Goal: Information Seeking & Learning: Compare options

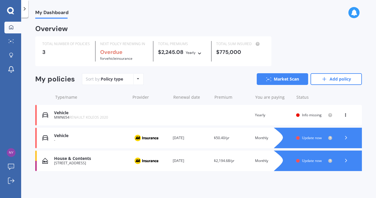
click at [313, 113] on span "Info missing" at bounding box center [312, 115] width 20 height 5
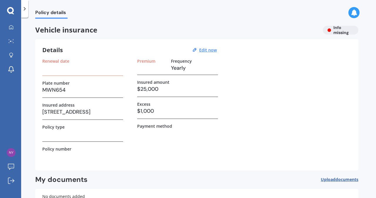
click at [94, 68] on h3 at bounding box center [82, 68] width 81 height 9
click at [63, 60] on label "Renewal date" at bounding box center [55, 61] width 27 height 5
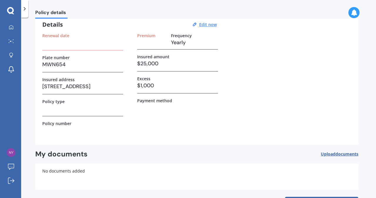
scroll to position [23, 0]
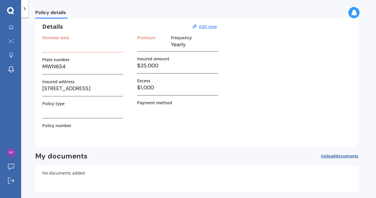
click at [345, 155] on span "documents" at bounding box center [346, 157] width 23 height 6
click at [208, 26] on u "Edit now" at bounding box center [208, 27] width 18 height 6
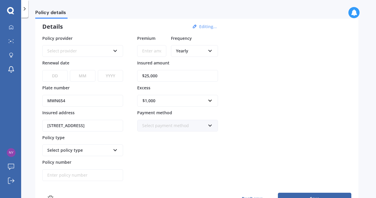
click at [150, 50] on input "Premium" at bounding box center [151, 51] width 29 height 12
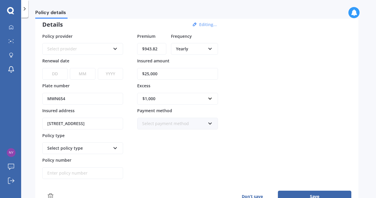
scroll to position [26, 0]
type input "$943.82"
click at [148, 72] on input "$25,000" at bounding box center [177, 74] width 81 height 12
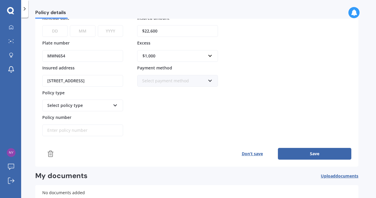
scroll to position [70, 0]
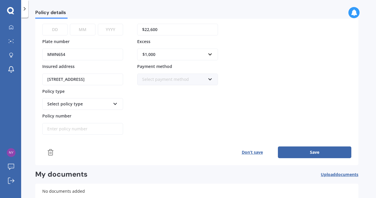
type input "$22,600"
click at [317, 152] on button "Save" at bounding box center [314, 153] width 73 height 12
click at [53, 30] on select "DD 01 02 03 04 05 06 07 08 09 10 11 12 13 14 15 16 17 18 19 20 21 22 23 24 25 2…" at bounding box center [54, 30] width 25 height 12
select select "04"
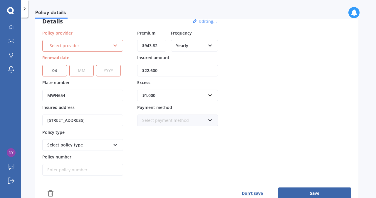
scroll to position [21, 0]
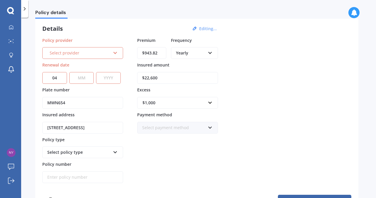
click at [115, 52] on icon at bounding box center [115, 52] width 5 height 4
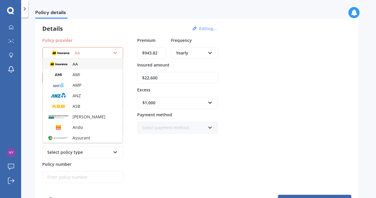
click at [67, 53] on img at bounding box center [61, 53] width 22 height 8
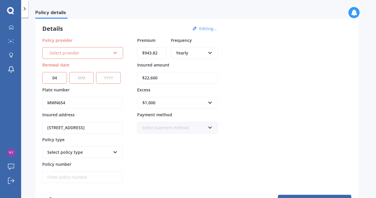
click at [116, 53] on icon at bounding box center [115, 52] width 5 height 4
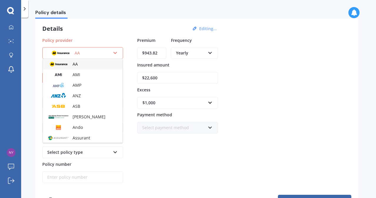
click at [73, 63] on span "AA" at bounding box center [75, 64] width 5 height 6
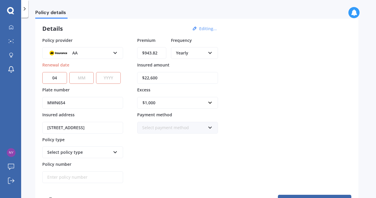
click at [61, 76] on select "DD 01 02 03 04 05 06 07 08 09 10 11 12 13 14 15 16 17 18 19 20 21 22 23 24 25 2…" at bounding box center [54, 78] width 25 height 12
click at [84, 75] on select "MM 01 02 03 04 05 06 07 08 09 10 11 12" at bounding box center [81, 78] width 25 height 12
select select "05"
click at [69, 72] on select "MM 01 02 03 04 05 06 07 08 09 10 11 12" at bounding box center [81, 78] width 25 height 12
click at [107, 77] on select "YYYY 2027 2026 2025 2024 2023 2022 2021 2020 2019 2018 2017 2016 2015 2014 2013…" at bounding box center [108, 78] width 25 height 12
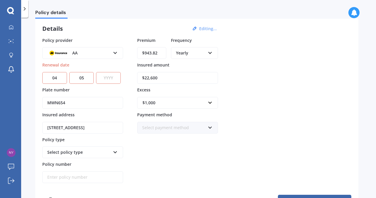
select select "2025"
click at [97, 72] on select "YYYY 2027 2026 2025 2024 2023 2022 2021 2020 2019 2018 2017 2016 2015 2014 2013…" at bounding box center [108, 78] width 25 height 12
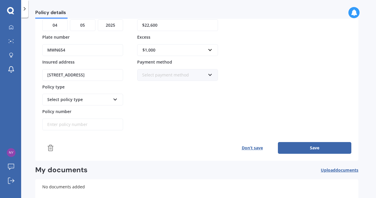
scroll to position [75, 0]
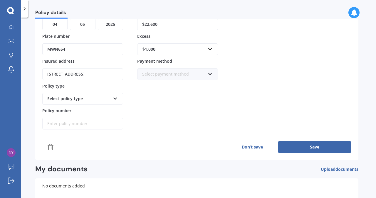
click at [114, 97] on icon at bounding box center [115, 98] width 5 height 4
click at [64, 107] on span "Comprehensive" at bounding box center [63, 110] width 31 height 6
click at [317, 143] on button "Save" at bounding box center [314, 148] width 73 height 12
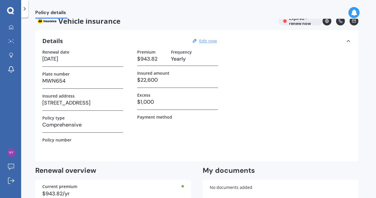
scroll to position [0, 0]
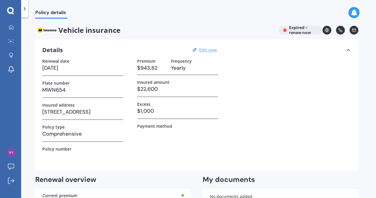
click at [70, 71] on h3 "[DATE]" at bounding box center [82, 68] width 81 height 9
click at [72, 68] on h3 "[DATE]" at bounding box center [82, 68] width 81 height 9
click at [206, 49] on u "Edit now" at bounding box center [208, 50] width 18 height 6
select select "04"
select select "05"
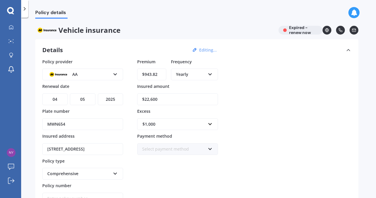
click at [117, 98] on select "YYYY 2027 2026 2025 2024 2023 2022 2021 2020 2019 2018 2017 2016 2015 2014 2013…" at bounding box center [110, 100] width 25 height 12
select select "2026"
click at [98, 94] on select "YYYY 2027 2026 2025 2024 2023 2022 2021 2020 2019 2018 2017 2016 2015 2014 2013…" at bounding box center [110, 100] width 25 height 12
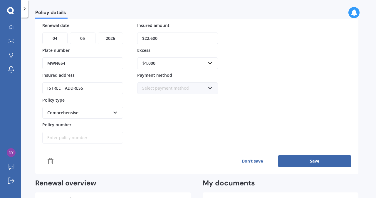
scroll to position [68, 0]
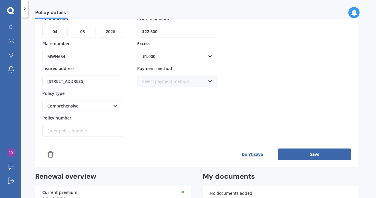
click at [313, 154] on button "Save" at bounding box center [314, 155] width 73 height 12
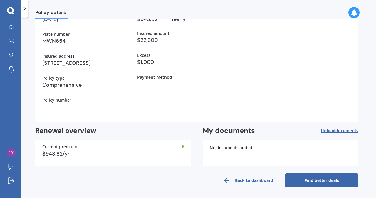
scroll to position [49, 0]
click at [311, 179] on link "Find better deals" at bounding box center [321, 181] width 73 height 14
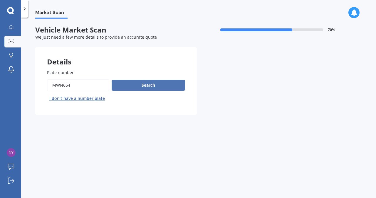
click at [152, 84] on button "Search" at bounding box center [148, 85] width 73 height 11
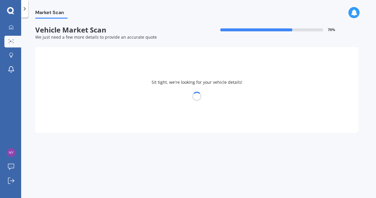
select select "RENAULT"
select select "KOLEOS"
select select "29"
select select "04"
select select "1976"
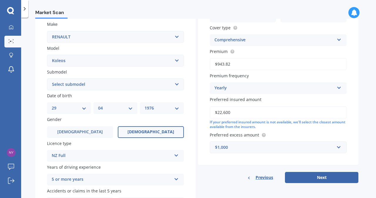
scroll to position [118, 0]
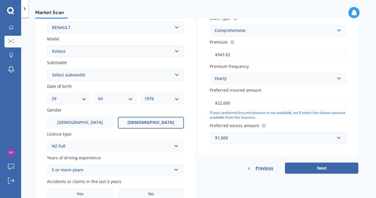
click at [181, 72] on select "Select submodel Diesel Petrol" at bounding box center [115, 75] width 137 height 12
select select "DIESEL"
click at [47, 70] on select "Select submodel Diesel Petrol" at bounding box center [115, 75] width 137 height 12
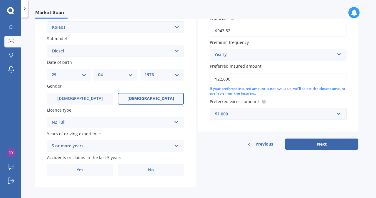
scroll to position [142, 0]
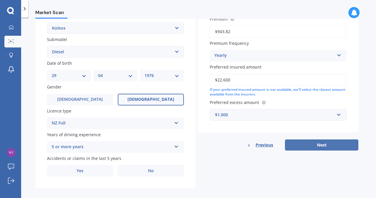
click at [322, 146] on button "Next" at bounding box center [321, 145] width 73 height 11
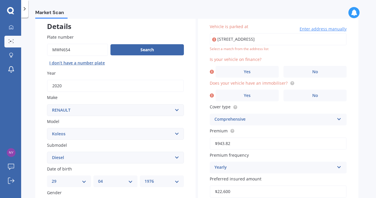
scroll to position [20, 0]
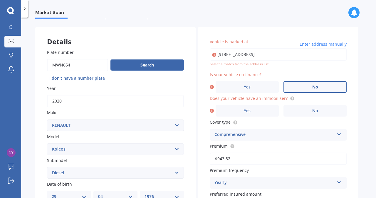
click at [313, 87] on span "No" at bounding box center [315, 87] width 6 height 5
click at [0, 0] on input "No" at bounding box center [0, 0] width 0 height 0
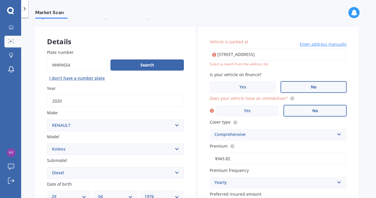
click at [317, 111] on span "No" at bounding box center [315, 111] width 6 height 5
click at [0, 0] on input "No" at bounding box center [0, 0] width 0 height 0
click at [285, 53] on input "[STREET_ADDRESS]" at bounding box center [278, 54] width 137 height 12
type input "[STREET_ADDRESS]"
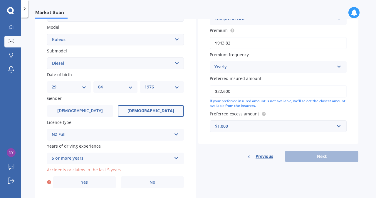
scroll to position [136, 0]
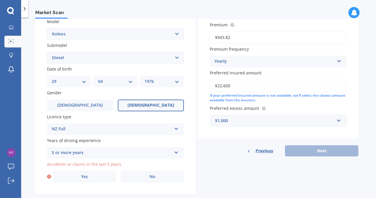
click at [317, 149] on div "Previous Next" at bounding box center [278, 151] width 160 height 11
click at [310, 153] on div "Previous Next" at bounding box center [278, 151] width 160 height 11
click at [154, 107] on span "[DEMOGRAPHIC_DATA]" at bounding box center [150, 105] width 47 height 5
click at [0, 0] on input "[DEMOGRAPHIC_DATA]" at bounding box center [0, 0] width 0 height 0
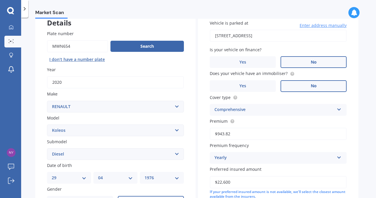
scroll to position [40, 0]
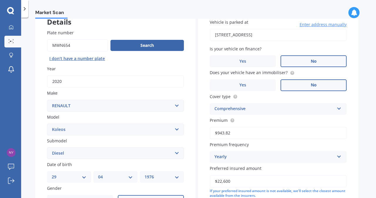
click at [315, 60] on span "No" at bounding box center [314, 61] width 6 height 5
click at [0, 0] on input "No" at bounding box center [0, 0] width 0 height 0
click at [311, 85] on span "No" at bounding box center [314, 85] width 6 height 5
click at [0, 0] on input "No" at bounding box center [0, 0] width 0 height 0
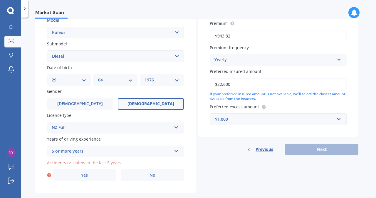
scroll to position [140, 0]
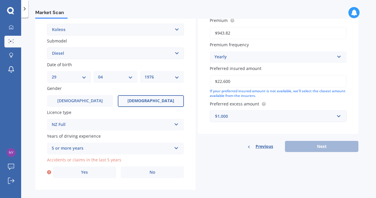
click at [285, 92] on div "If your preferred insured amount is not available, we'll select the closest amo…" at bounding box center [278, 94] width 137 height 10
click at [339, 117] on input "text" at bounding box center [276, 116] width 132 height 11
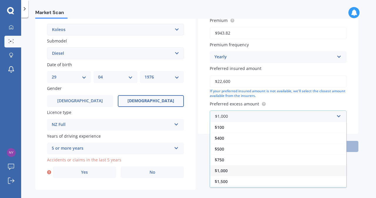
click at [230, 169] on div "$1,000" at bounding box center [278, 171] width 136 height 11
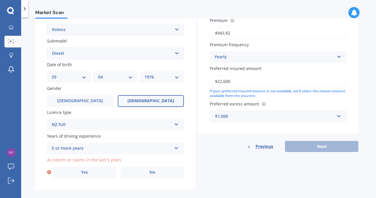
click at [319, 148] on div "Previous Next" at bounding box center [278, 146] width 160 height 11
click at [176, 149] on icon at bounding box center [176, 147] width 5 height 4
click at [154, 173] on span "No" at bounding box center [152, 172] width 6 height 5
click at [0, 0] on input "No" at bounding box center [0, 0] width 0 height 0
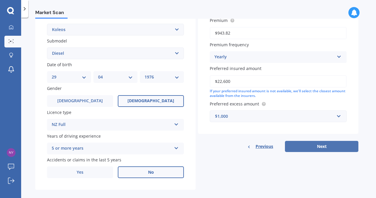
click at [327, 146] on button "Next" at bounding box center [321, 146] width 73 height 11
select select "29"
select select "04"
select select "1976"
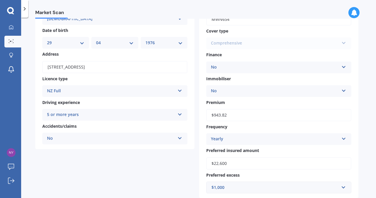
scroll to position [0, 0]
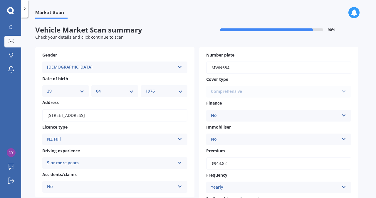
click at [181, 92] on select "YYYY 2025 2024 2023 2022 2021 2020 2019 2018 2017 2016 2015 2014 2013 2012 2011…" at bounding box center [163, 91] width 37 height 6
click at [344, 91] on div "Comprehensive Comprehensive Third Party, Fire & Theft Third Party" at bounding box center [278, 92] width 145 height 12
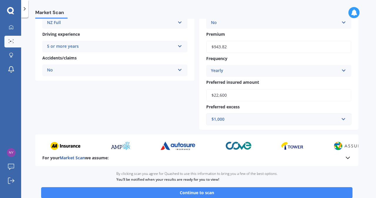
scroll to position [119, 0]
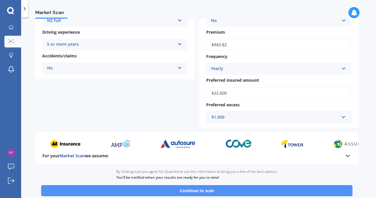
click at [179, 191] on button "Continue to scan" at bounding box center [196, 191] width 311 height 11
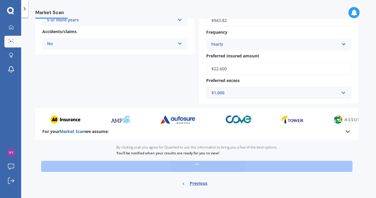
scroll to position [154, 0]
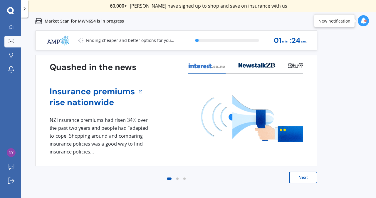
click at [306, 179] on button "Next" at bounding box center [303, 178] width 28 height 12
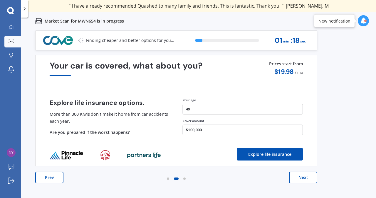
click at [306, 179] on button "Next" at bounding box center [303, 178] width 28 height 12
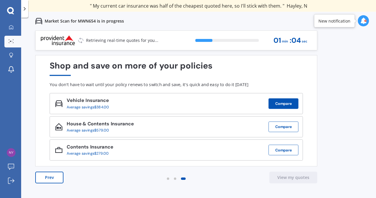
click at [283, 105] on button "Compare" at bounding box center [283, 104] width 30 height 11
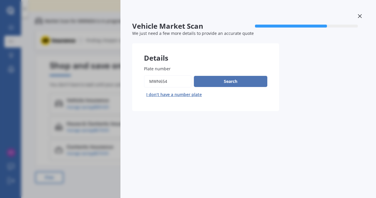
click at [244, 83] on button "Search" at bounding box center [230, 81] width 73 height 11
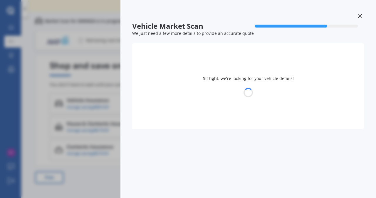
select select "RENAULT"
select select "KOLEOS"
select select "29"
select select "04"
select select "1976"
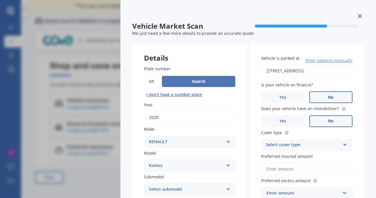
click at [198, 82] on button "Search" at bounding box center [198, 81] width 73 height 11
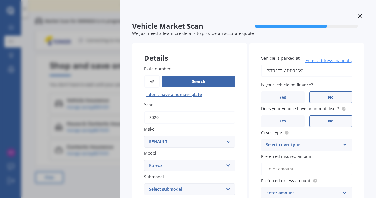
click at [154, 80] on input "Plate number" at bounding box center [152, 81] width 16 height 12
click at [153, 81] on input "Plate number" at bounding box center [152, 81] width 16 height 12
click at [358, 14] on icon at bounding box center [360, 16] width 4 height 4
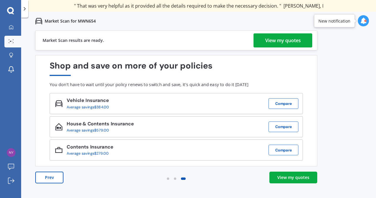
click at [272, 40] on div "View my quotes" at bounding box center [283, 40] width 36 height 14
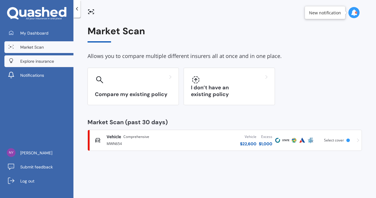
click at [37, 63] on span "Explore insurance" at bounding box center [37, 61] width 34 height 6
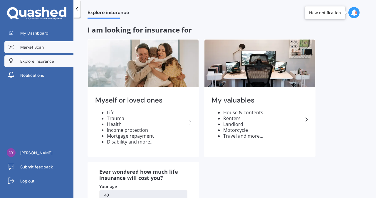
click at [38, 47] on span "Market Scan" at bounding box center [31, 47] width 23 height 6
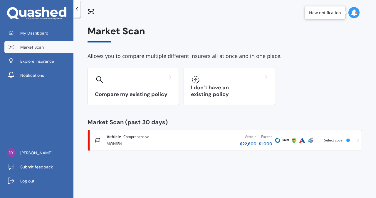
click at [333, 140] on span "Select cover" at bounding box center [334, 140] width 20 height 5
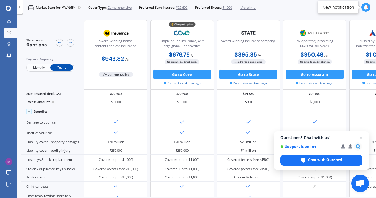
click at [20, 6] on icon at bounding box center [19, 7] width 5 height 5
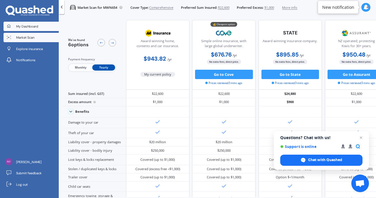
click at [31, 27] on span "My Dashboard" at bounding box center [27, 26] width 22 height 5
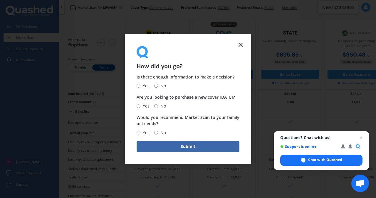
click at [138, 86] on input "Yes" at bounding box center [139, 86] width 4 height 4
radio input "true"
click at [139, 106] on input "Yes" at bounding box center [139, 107] width 4 height 4
radio input "true"
click at [157, 132] on input "No" at bounding box center [156, 133] width 4 height 4
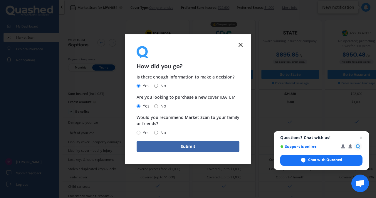
radio input "true"
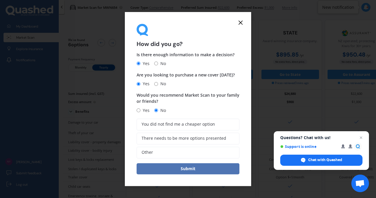
click at [188, 173] on button "Submit" at bounding box center [188, 169] width 103 height 11
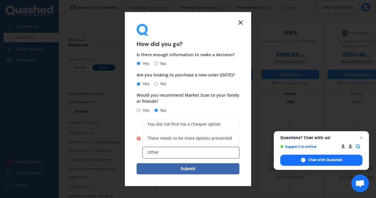
click at [159, 151] on label "Other" at bounding box center [190, 153] width 97 height 12
click at [0, 0] on input "Other" at bounding box center [0, 0] width 0 height 0
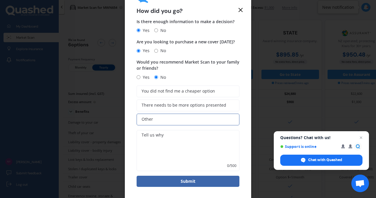
scroll to position [20, 0]
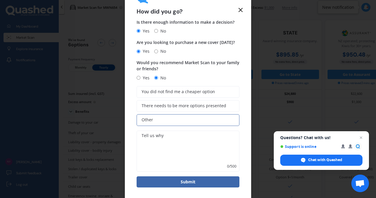
click at [239, 11] on line at bounding box center [241, 10] width 4 height 4
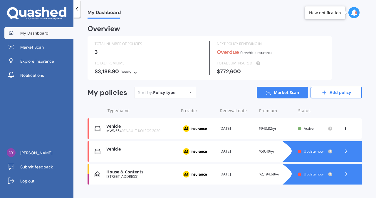
scroll to position [11, 0]
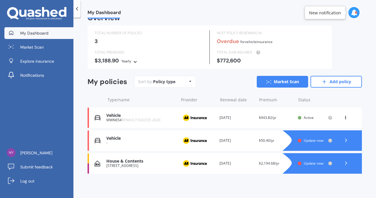
click at [306, 140] on span "Update now" at bounding box center [314, 140] width 20 height 5
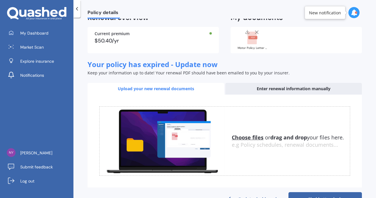
scroll to position [35, 0]
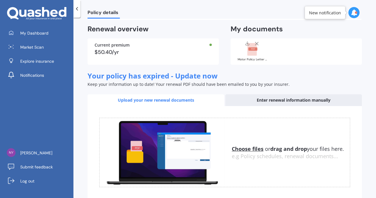
click at [251, 49] on rect at bounding box center [252, 49] width 9 height 3
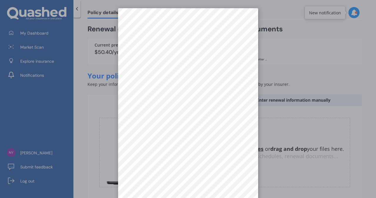
scroll to position [0, 0]
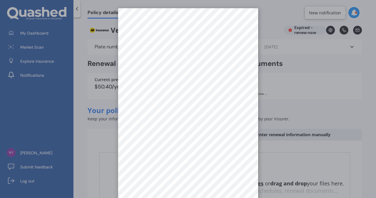
click at [309, 82] on div at bounding box center [188, 99] width 376 height 198
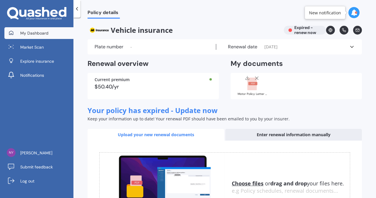
click at [38, 32] on span "My Dashboard" at bounding box center [34, 33] width 28 height 6
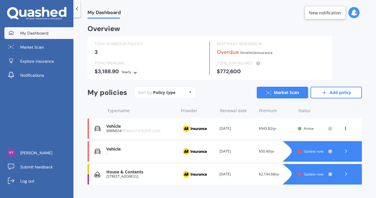
click at [243, 175] on div "Renewal date [DATE]" at bounding box center [236, 175] width 35 height 6
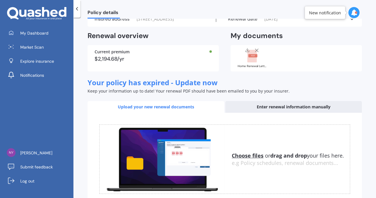
scroll to position [13, 0]
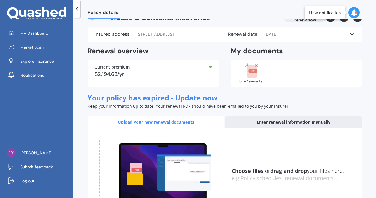
click at [252, 73] on rect at bounding box center [252, 71] width 9 height 3
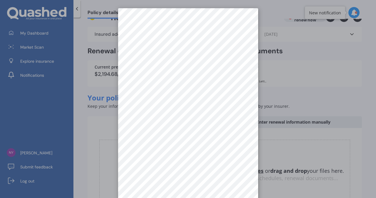
scroll to position [0, 0]
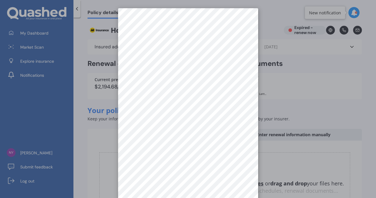
click at [289, 66] on div at bounding box center [188, 99] width 376 height 198
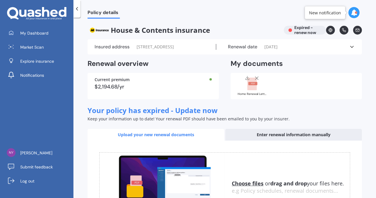
click at [294, 55] on div "Insured address [STREET_ADDRESS] date [DATE] See more" at bounding box center [225, 46] width 274 height 15
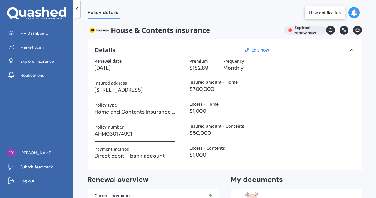
click at [304, 30] on div "House & Contents insurance Expired - renew now" at bounding box center [225, 30] width 274 height 9
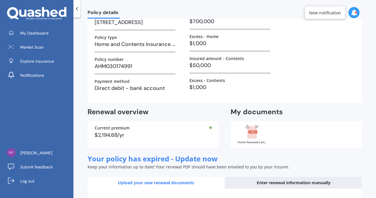
scroll to position [97, 0]
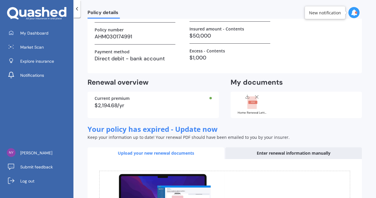
click at [250, 110] on div "Home Renewal Letter AHM030174991 (1).pdf" at bounding box center [252, 104] width 29 height 21
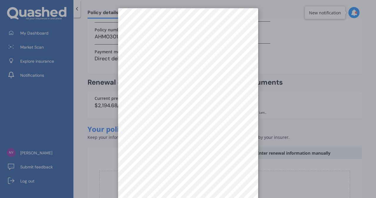
scroll to position [8, 0]
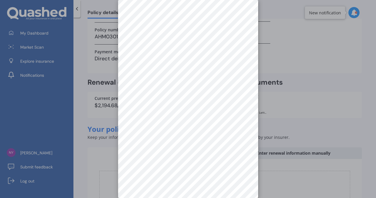
click at [310, 107] on div at bounding box center [188, 99] width 376 height 198
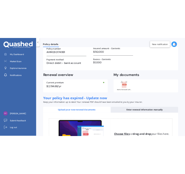
scroll to position [180, 0]
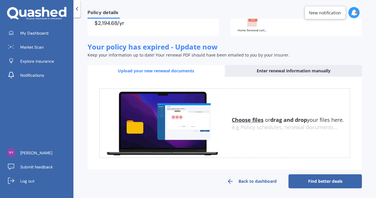
click at [248, 119] on u "Choose files" at bounding box center [248, 120] width 32 height 7
click at [240, 117] on u "Choose files" at bounding box center [248, 120] width 32 height 7
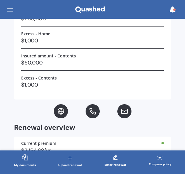
scroll to position [278, 0]
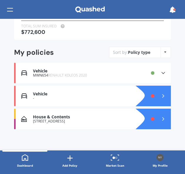
scroll to position [78, 0]
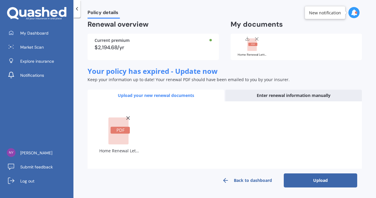
scroll to position [45, 0]
click at [310, 180] on button "Upload" at bounding box center [320, 181] width 73 height 14
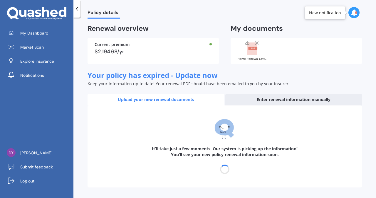
scroll to position [41, 0]
select select "14"
select select "07"
select select "2026"
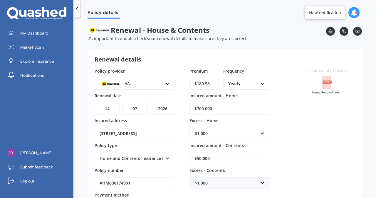
scroll to position [55, 0]
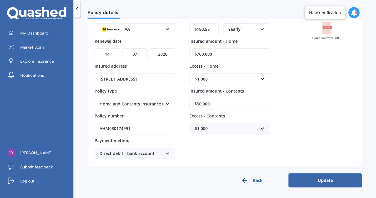
click at [319, 181] on button "Update" at bounding box center [324, 181] width 73 height 14
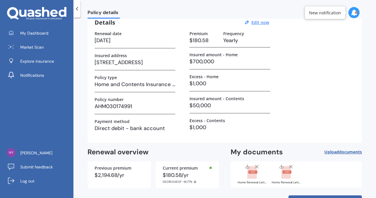
scroll to position [49, 0]
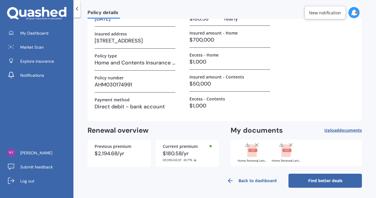
click at [313, 182] on link "Find better deals" at bounding box center [324, 181] width 73 height 14
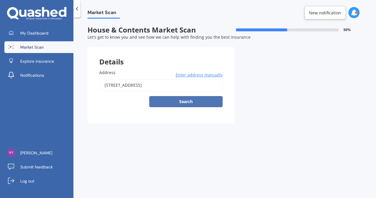
click at [185, 101] on button "Search" at bounding box center [185, 101] width 73 height 11
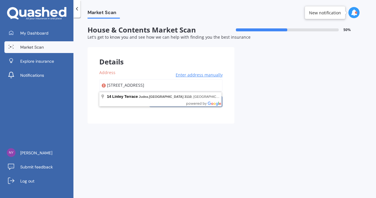
click at [174, 82] on input "[STREET_ADDRESS]" at bounding box center [160, 85] width 123 height 12
type input "[STREET_ADDRESS]"
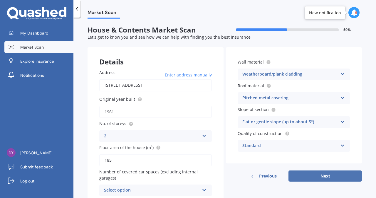
click at [325, 176] on button "Next" at bounding box center [324, 176] width 73 height 11
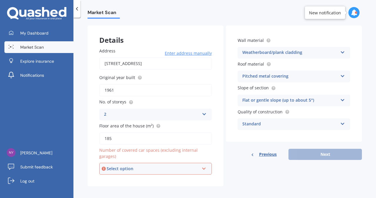
scroll to position [26, 0]
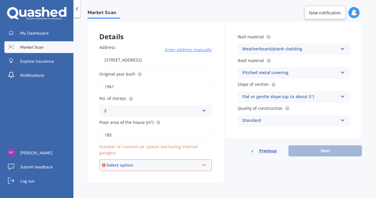
click at [203, 165] on icon at bounding box center [203, 164] width 5 height 4
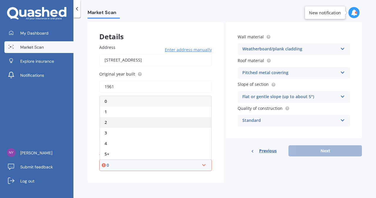
click at [107, 122] on span "2" at bounding box center [106, 123] width 2 height 6
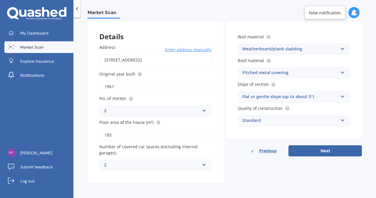
click at [202, 164] on icon at bounding box center [204, 164] width 5 height 4
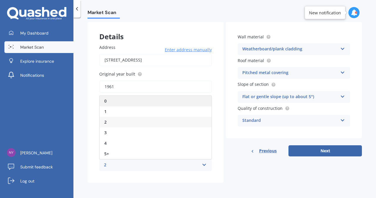
click at [111, 98] on div "0" at bounding box center [156, 101] width 112 height 11
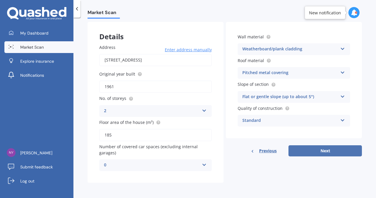
click at [328, 150] on button "Next" at bounding box center [324, 151] width 73 height 11
select select "29"
select select "04"
select select "1976"
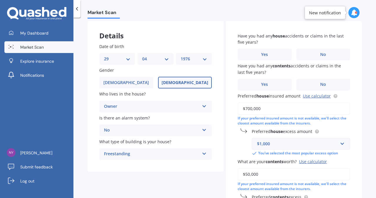
scroll to position [0, 0]
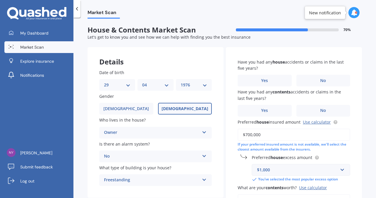
click at [194, 110] on label "[DEMOGRAPHIC_DATA]" at bounding box center [185, 109] width 54 height 12
click at [0, 0] on input "[DEMOGRAPHIC_DATA]" at bounding box center [0, 0] width 0 height 0
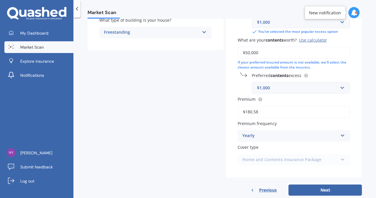
scroll to position [162, 0]
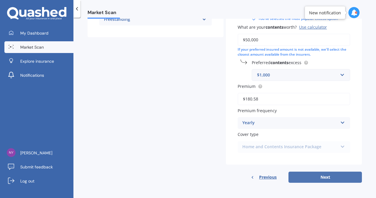
click at [320, 177] on button "Next" at bounding box center [324, 177] width 73 height 11
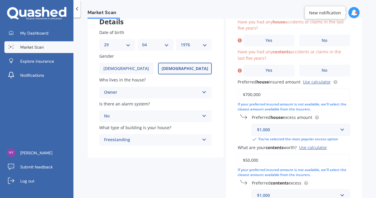
scroll to position [29, 0]
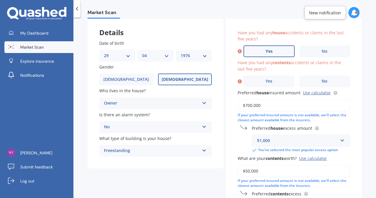
click at [269, 51] on span "Yes" at bounding box center [268, 51] width 7 height 5
click at [0, 0] on input "Yes" at bounding box center [0, 0] width 0 height 0
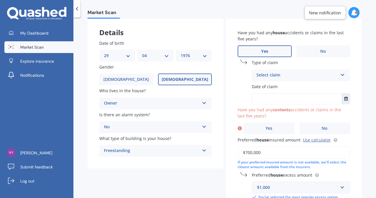
click at [270, 73] on div "Select claim" at bounding box center [296, 75] width 81 height 7
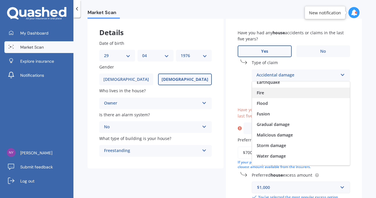
scroll to position [43, 0]
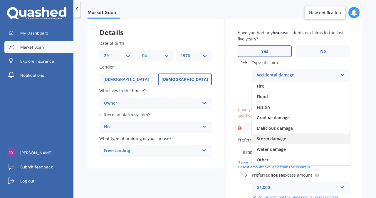
click at [273, 137] on span "Storm damage" at bounding box center [271, 139] width 29 height 6
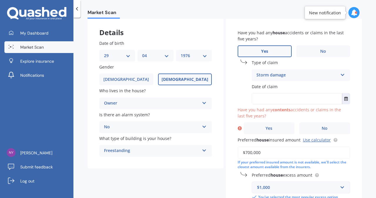
click at [288, 97] on input "text" at bounding box center [297, 99] width 90 height 11
click at [320, 51] on span "No" at bounding box center [323, 51] width 6 height 5
click at [0, 0] on input "No" at bounding box center [0, 0] width 0 height 0
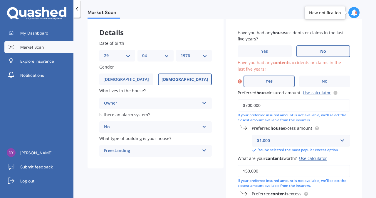
click at [272, 81] on label "Yes" at bounding box center [268, 82] width 51 height 12
click at [0, 0] on input "Yes" at bounding box center [0, 0] width 0 height 0
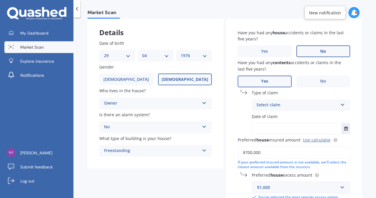
click at [311, 105] on div "Select claim" at bounding box center [296, 105] width 81 height 7
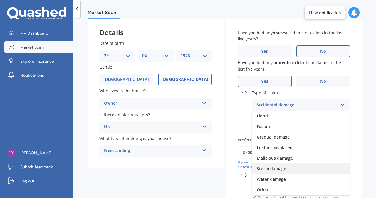
click at [277, 169] on span "Storm damage" at bounding box center [271, 169] width 29 height 6
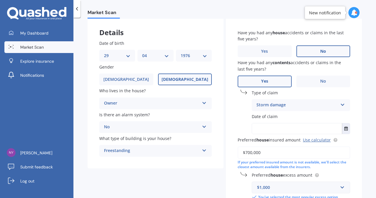
click at [277, 126] on input "text" at bounding box center [297, 129] width 90 height 11
click at [345, 131] on button "Select date" at bounding box center [346, 129] width 8 height 11
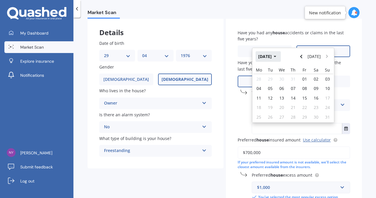
click at [276, 56] on icon "button" at bounding box center [275, 57] width 3 height 4
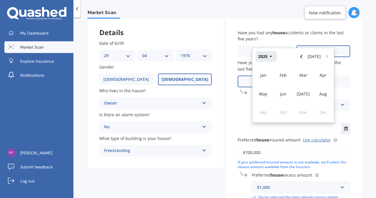
click at [270, 57] on icon "button" at bounding box center [271, 57] width 3 height 4
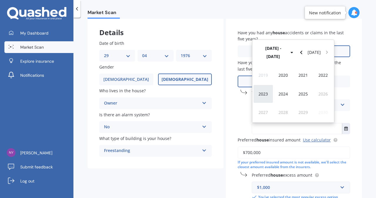
click at [263, 95] on span "2023" at bounding box center [262, 94] width 9 height 6
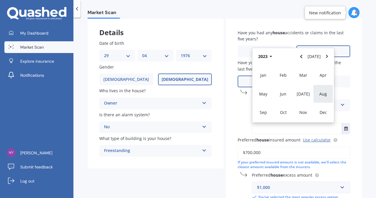
click at [322, 94] on span "Aug" at bounding box center [323, 94] width 8 height 6
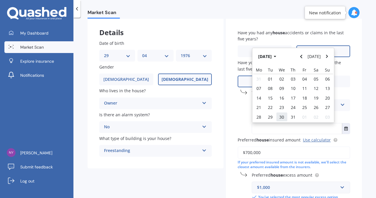
click at [281, 116] on span "30" at bounding box center [281, 118] width 5 height 6
type input "[DATE]"
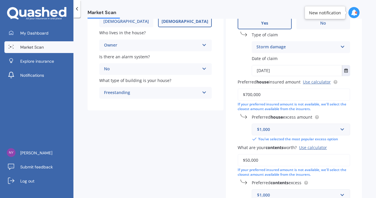
scroll to position [88, 0]
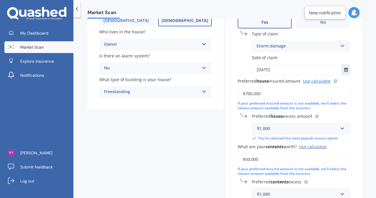
click at [321, 82] on link "Use calculator" at bounding box center [317, 81] width 28 height 6
click at [247, 95] on input "$700,000" at bounding box center [294, 94] width 112 height 12
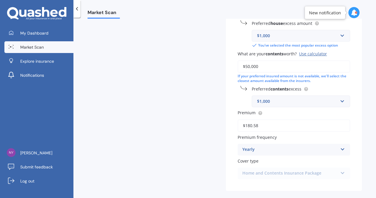
scroll to position [210, 0]
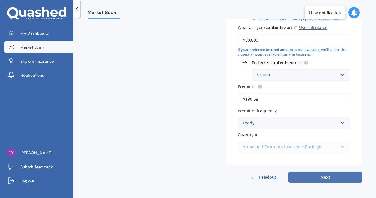
type input "$900,000"
click at [324, 181] on button "Next" at bounding box center [324, 177] width 73 height 11
select select "29"
select select "04"
select select "1976"
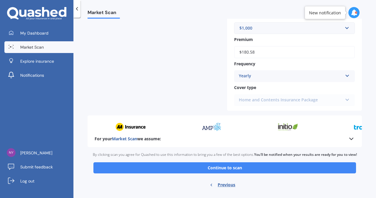
scroll to position [315, 0]
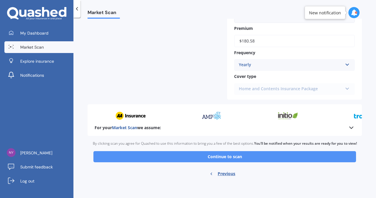
click at [265, 155] on button "Continue to scan" at bounding box center [224, 157] width 263 height 11
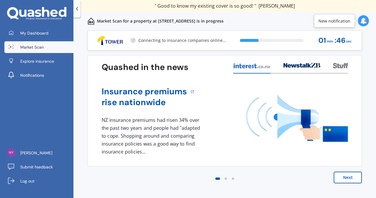
click at [349, 177] on button "Next" at bounding box center [348, 178] width 28 height 12
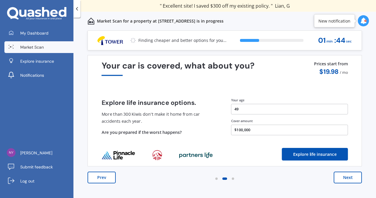
click at [349, 177] on button "Next" at bounding box center [348, 178] width 28 height 12
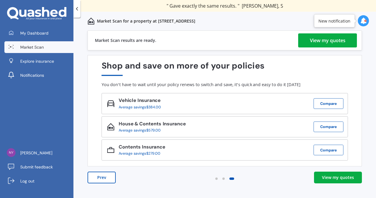
click at [332, 38] on div "View my quotes" at bounding box center [328, 40] width 36 height 14
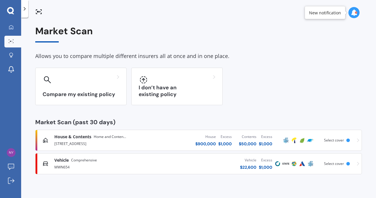
click at [105, 137] on span "Home and Contents Insurance Package" at bounding box center [110, 137] width 32 height 6
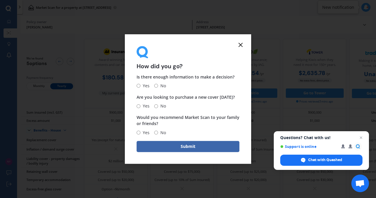
click at [240, 42] on icon at bounding box center [240, 44] width 7 height 7
click at [243, 43] on icon at bounding box center [240, 44] width 7 height 7
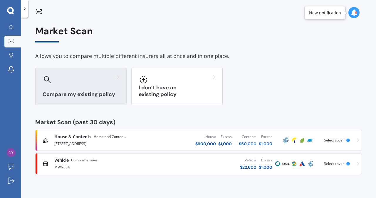
click at [92, 91] on div "Compare my existing policy" at bounding box center [80, 87] width 91 height 38
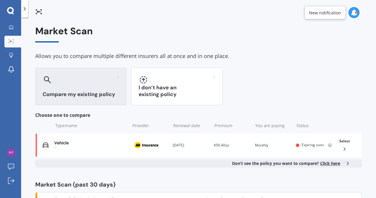
click at [65, 94] on h3 "Compare my existing policy" at bounding box center [81, 94] width 77 height 7
click at [46, 77] on icon at bounding box center [47, 79] width 7 height 7
click at [13, 27] on icon at bounding box center [11, 27] width 5 height 5
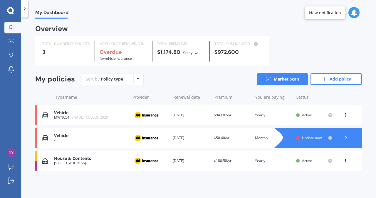
click at [308, 159] on span "Active" at bounding box center [307, 161] width 10 height 5
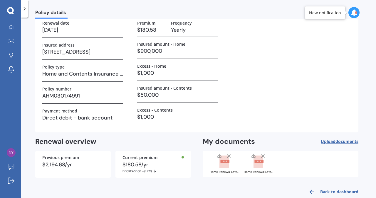
scroll to position [49, 0]
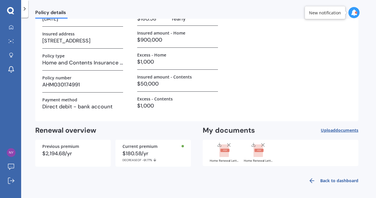
click at [263, 142] on icon at bounding box center [263, 145] width 6 height 6
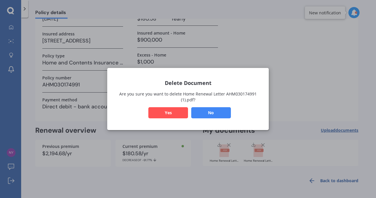
click at [171, 112] on button "Yes" at bounding box center [168, 112] width 40 height 11
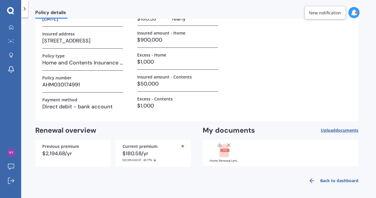
click at [231, 144] on icon at bounding box center [229, 145] width 6 height 6
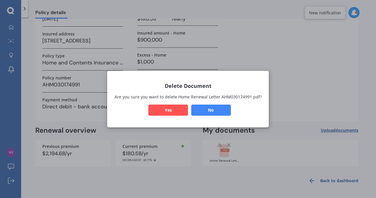
click at [168, 108] on button "Yes" at bounding box center [168, 110] width 40 height 11
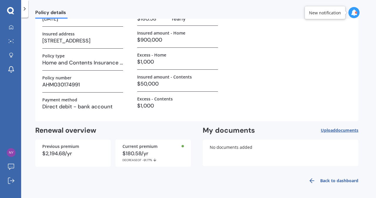
click at [346, 132] on span "documents" at bounding box center [346, 131] width 23 height 6
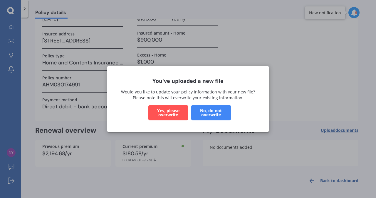
click at [172, 112] on button "Yes, please overwrite" at bounding box center [168, 112] width 40 height 15
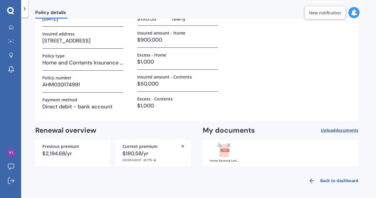
click at [339, 131] on span "documents" at bounding box center [346, 131] width 23 height 6
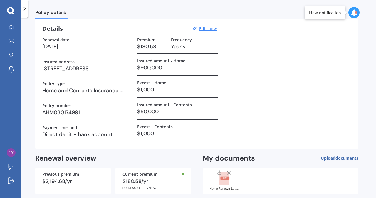
scroll to position [0, 0]
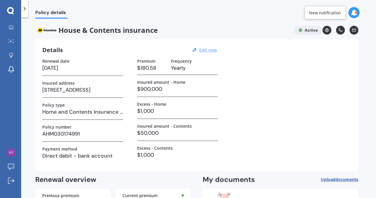
click at [207, 49] on u "Edit now" at bounding box center [208, 50] width 18 height 6
select select "14"
select select "07"
select select "2026"
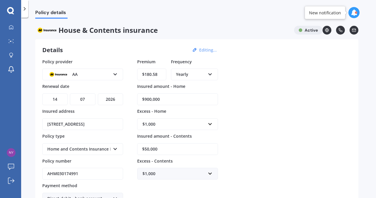
click at [207, 74] on div "Yearly Yearly Six-Monthly Quarterly Monthly Fortnightly Weekly" at bounding box center [194, 75] width 47 height 12
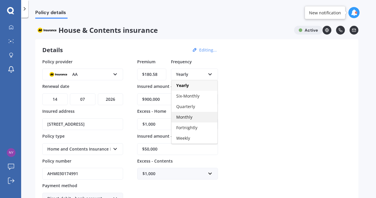
click at [184, 115] on span "Monthly" at bounding box center [184, 118] width 16 height 6
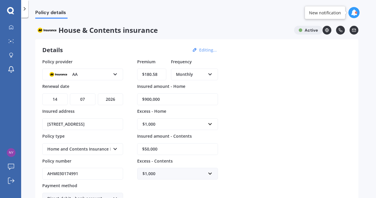
click at [147, 100] on input "$900,000" at bounding box center [177, 100] width 81 height 12
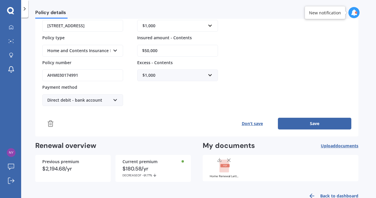
scroll to position [114, 0]
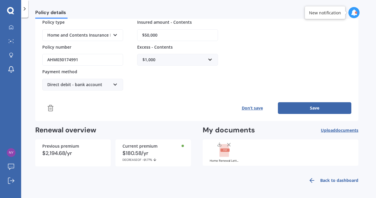
click at [312, 105] on button "Save" at bounding box center [314, 108] width 73 height 12
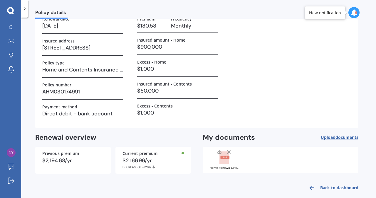
scroll to position [49, 0]
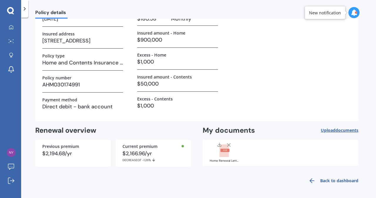
click at [342, 181] on link "Back to dashboard" at bounding box center [331, 181] width 53 height 14
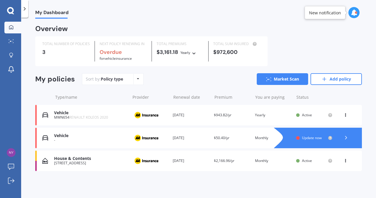
click at [347, 137] on icon at bounding box center [346, 138] width 6 height 6
click at [78, 160] on div "House & Contents" at bounding box center [90, 159] width 73 height 5
click at [280, 76] on link "Market Scan" at bounding box center [282, 79] width 51 height 12
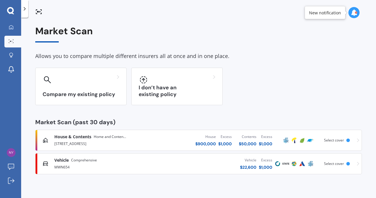
click at [111, 140] on div "[STREET_ADDRESS]" at bounding box center [89, 143] width 70 height 7
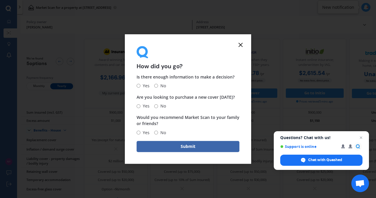
click at [242, 44] on icon at bounding box center [240, 44] width 7 height 7
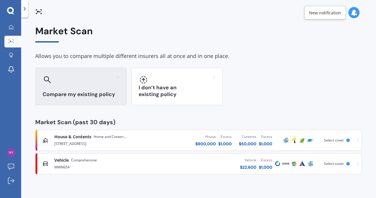
click at [83, 94] on h3 "Compare my existing policy" at bounding box center [81, 94] width 77 height 7
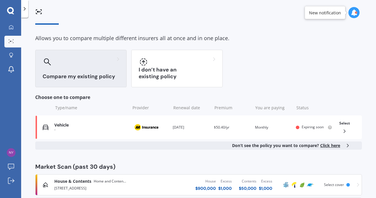
scroll to position [52, 0]
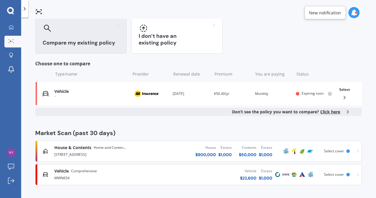
click at [72, 152] on div "[STREET_ADDRESS]" at bounding box center [89, 154] width 70 height 7
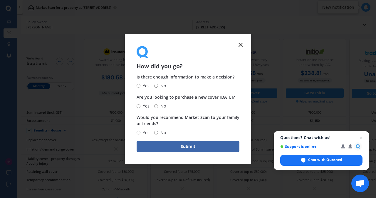
click at [240, 41] on icon at bounding box center [240, 44] width 7 height 7
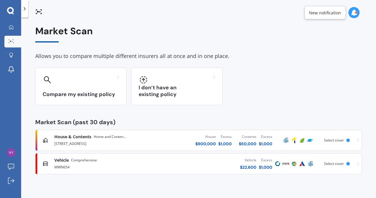
click at [86, 140] on div "[STREET_ADDRESS]" at bounding box center [89, 143] width 70 height 7
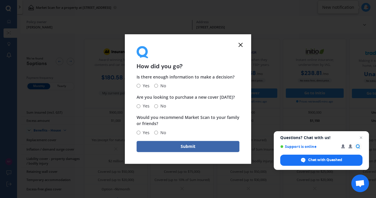
click at [242, 47] on icon at bounding box center [240, 44] width 7 height 7
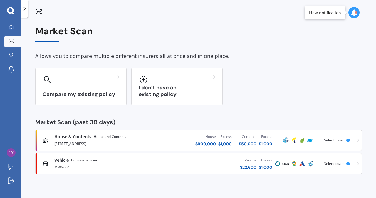
click at [26, 8] on icon at bounding box center [25, 9] width 6 height 6
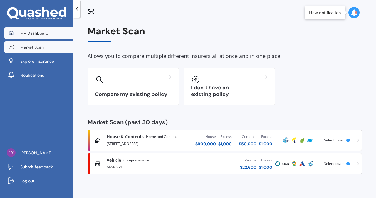
click at [36, 33] on span "My Dashboard" at bounding box center [34, 33] width 28 height 6
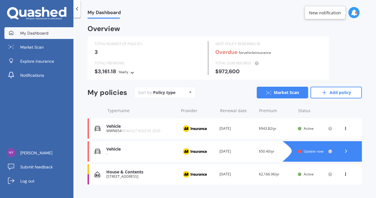
click at [147, 169] on div "House & Contents [STREET_ADDRESS] Provider Renewal date [DATE] Premium $2,166.9…" at bounding box center [225, 174] width 274 height 21
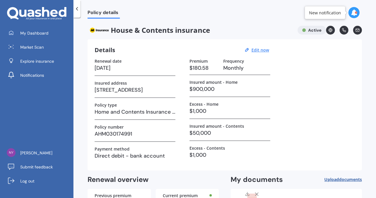
click at [196, 88] on h3 "$900,000" at bounding box center [229, 89] width 81 height 9
click at [260, 50] on u "Edit now" at bounding box center [260, 50] width 18 height 6
select select "14"
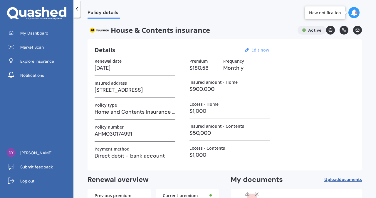
select select "07"
select select "2026"
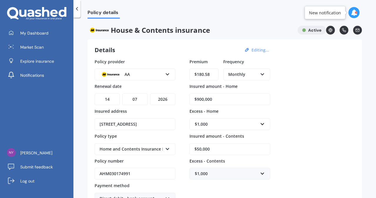
click at [199, 99] on input "$900,000" at bounding box center [229, 100] width 81 height 12
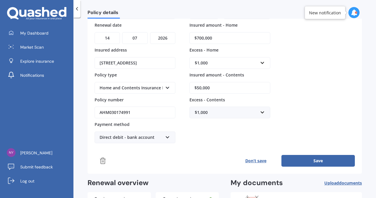
scroll to position [64, 0]
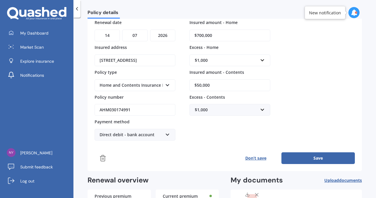
type input "$700,000"
click at [314, 155] on button "Save" at bounding box center [317, 159] width 73 height 12
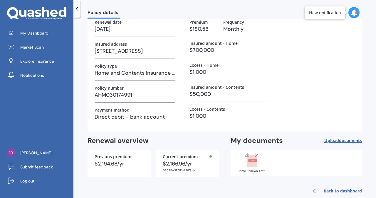
scroll to position [49, 0]
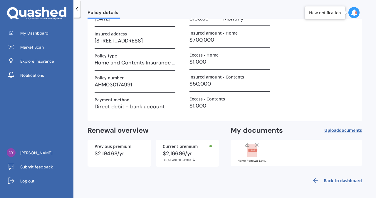
click at [340, 183] on link "Back to dashboard" at bounding box center [334, 181] width 53 height 14
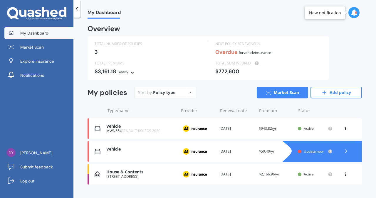
click at [155, 173] on div "House & Contents" at bounding box center [140, 172] width 69 height 5
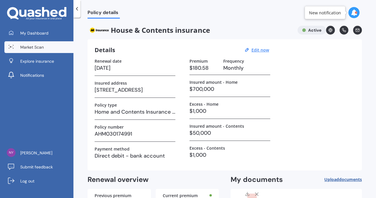
click at [35, 47] on span "Market Scan" at bounding box center [31, 47] width 23 height 6
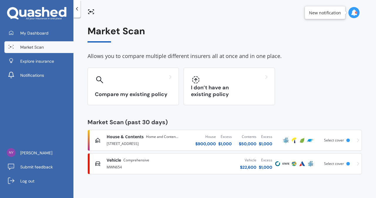
click at [121, 145] on div "[STREET_ADDRESS]" at bounding box center [142, 143] width 70 height 7
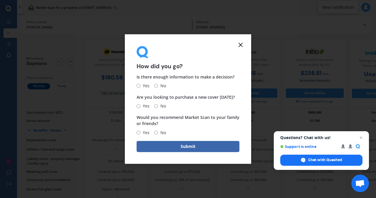
click at [239, 45] on line at bounding box center [241, 45] width 4 height 4
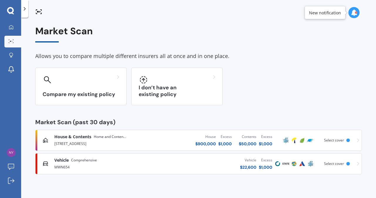
click at [38, 13] on icon at bounding box center [38, 11] width 7 height 7
click at [25, 7] on icon at bounding box center [25, 9] width 6 height 6
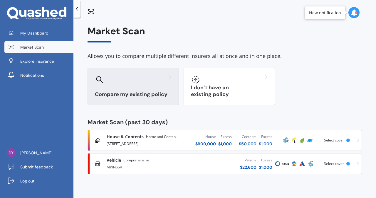
click at [148, 93] on h3 "Compare my existing policy" at bounding box center [133, 94] width 77 height 7
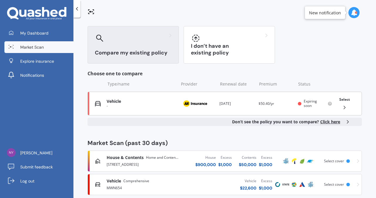
scroll to position [43, 0]
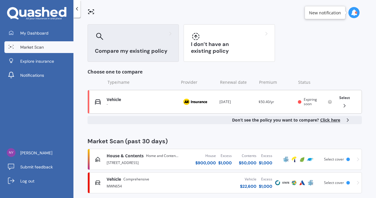
click at [343, 103] on icon at bounding box center [344, 106] width 6 height 6
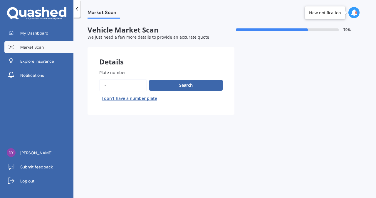
click at [77, 7] on icon at bounding box center [77, 9] width 6 height 6
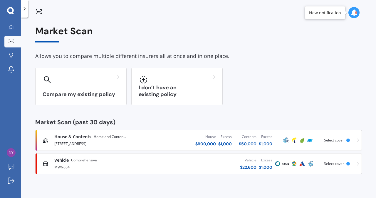
click at [78, 139] on span "House & Contents" at bounding box center [72, 137] width 37 height 6
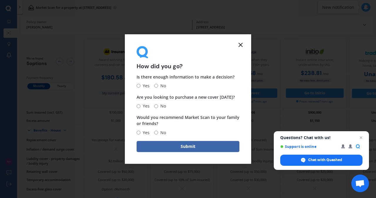
click at [240, 43] on icon at bounding box center [240, 44] width 7 height 7
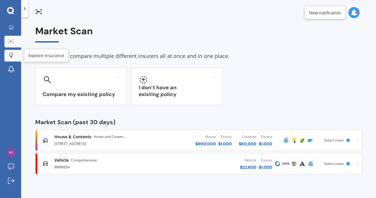
click at [12, 52] on link "Explore insurance" at bounding box center [12, 56] width 17 height 12
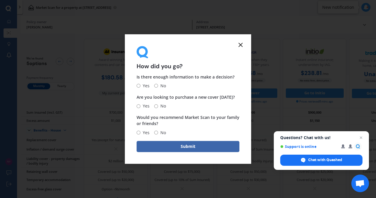
click at [241, 40] on form "How did you go? Is there enough information to make a decision? Yes No Are you …" at bounding box center [188, 99] width 126 height 130
click at [241, 46] on icon at bounding box center [240, 44] width 7 height 7
click at [239, 43] on line at bounding box center [241, 45] width 4 height 4
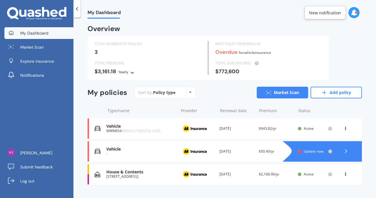
scroll to position [11, 0]
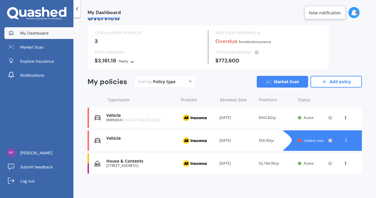
click at [147, 162] on div "House & Contents" at bounding box center [140, 161] width 69 height 5
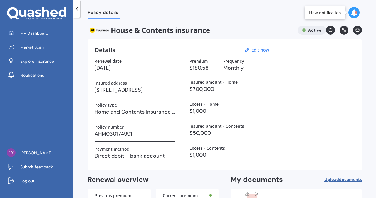
scroll to position [49, 0]
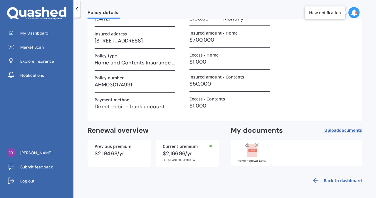
click at [340, 180] on link "Back to dashboard" at bounding box center [334, 181] width 53 height 14
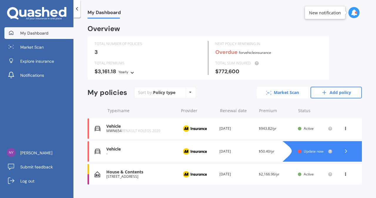
click at [273, 91] on link "Market Scan" at bounding box center [282, 93] width 51 height 12
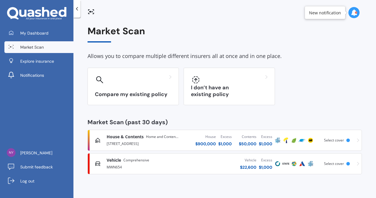
click at [207, 144] on div "$ 900,000" at bounding box center [205, 144] width 21 height 6
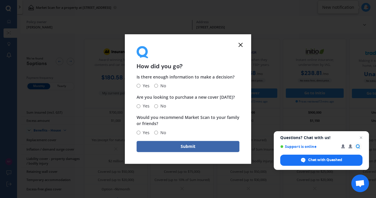
click at [240, 46] on icon at bounding box center [240, 44] width 7 height 7
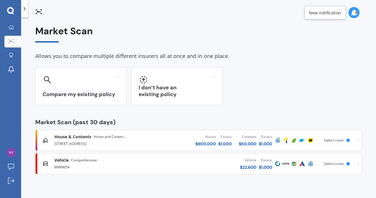
click at [24, 9] on polyline at bounding box center [24, 8] width 1 height 3
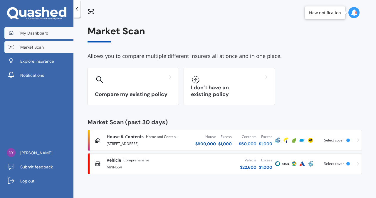
click at [28, 31] on span "My Dashboard" at bounding box center [34, 33] width 28 height 6
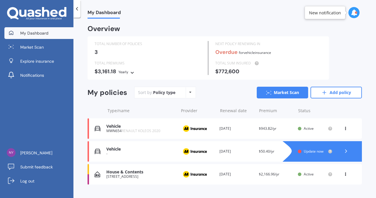
click at [343, 150] on icon at bounding box center [346, 152] width 6 height 6
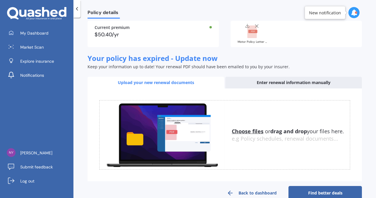
scroll to position [64, 0]
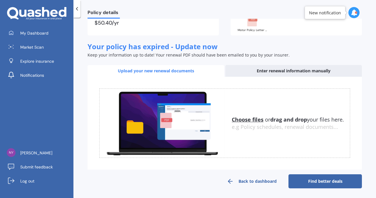
click at [249, 181] on link "Back to dashboard" at bounding box center [251, 182] width 73 height 14
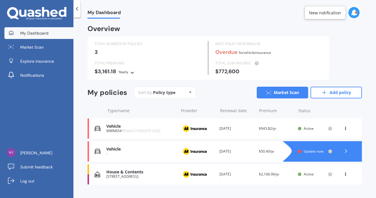
click at [88, 151] on div at bounding box center [88, 152] width 1 height 21
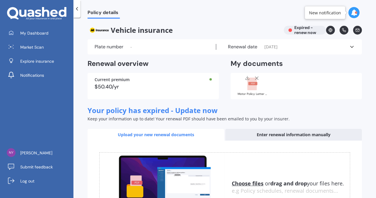
click at [256, 75] on div "Motor Policy Letter AMV033080416.pdf" at bounding box center [296, 86] width 131 height 26
click at [255, 79] on line at bounding box center [256, 78] width 3 height 3
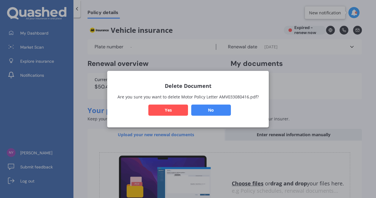
click at [172, 110] on button "Yes" at bounding box center [168, 110] width 40 height 11
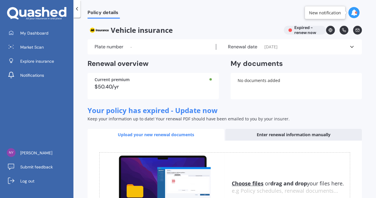
click at [349, 46] on icon at bounding box center [352, 47] width 6 height 6
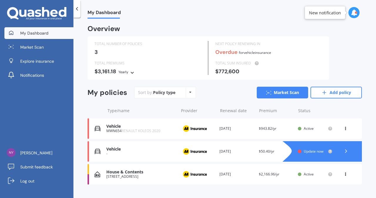
click at [344, 173] on icon at bounding box center [345, 174] width 4 height 4
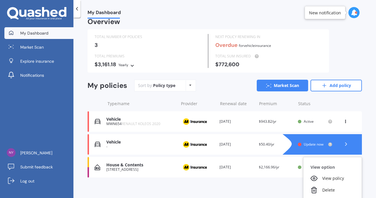
scroll to position [7, 0]
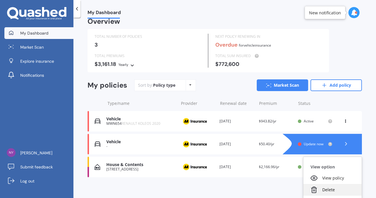
click at [327, 189] on div "Delete" at bounding box center [332, 190] width 58 height 12
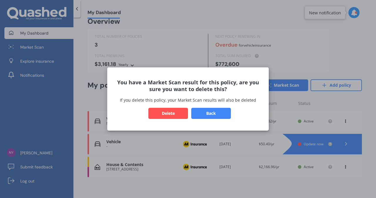
click at [170, 115] on button "Delete" at bounding box center [168, 113] width 40 height 11
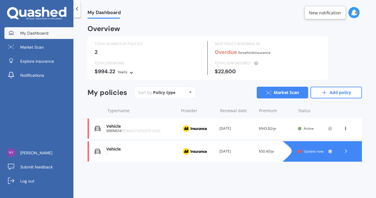
click at [300, 151] on div at bounding box center [300, 152] width 4 height 4
click at [332, 94] on link "Add policy" at bounding box center [335, 93] width 51 height 12
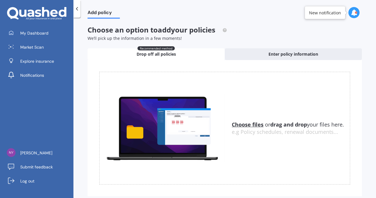
click at [167, 54] on span "Drop off all policies" at bounding box center [156, 54] width 39 height 6
click at [240, 125] on u "Choose files" at bounding box center [248, 124] width 32 height 7
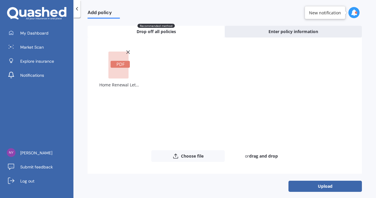
scroll to position [27, 0]
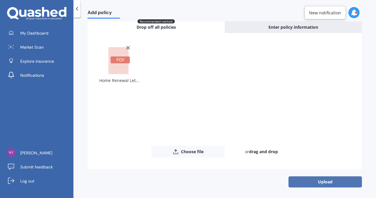
click at [318, 183] on button "Upload" at bounding box center [324, 182] width 73 height 11
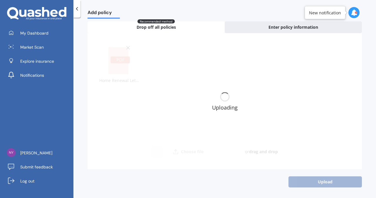
scroll to position [0, 0]
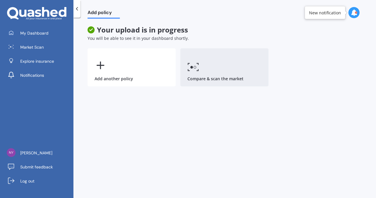
click at [198, 70] on icon at bounding box center [193, 67] width 12 height 9
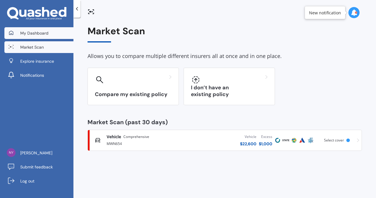
click at [47, 30] on span "My Dashboard" at bounding box center [34, 33] width 28 height 6
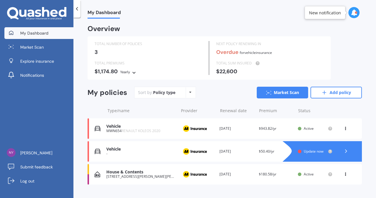
scroll to position [11, 0]
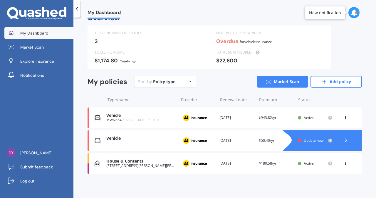
click at [219, 162] on div "Renewal date 14 Jul 2026" at bounding box center [236, 164] width 35 height 6
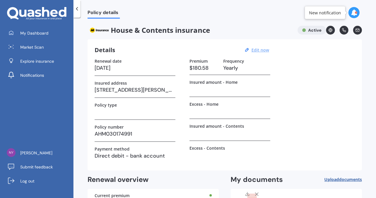
click at [260, 52] on u "Edit now" at bounding box center [260, 50] width 18 height 6
select select "14"
select select "07"
select select "2026"
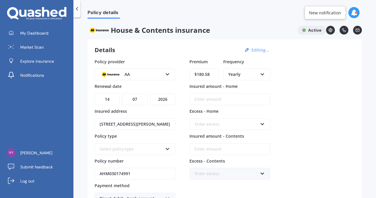
click at [250, 74] on div "Yearly" at bounding box center [242, 74] width 29 height 6
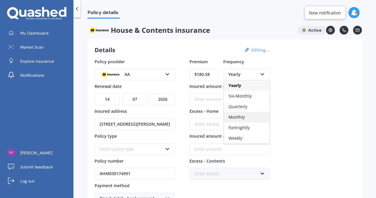
click at [235, 115] on span "Monthly" at bounding box center [236, 118] width 16 height 6
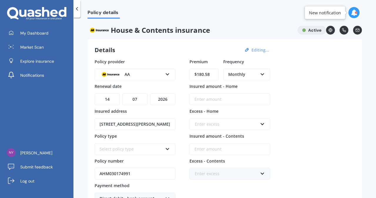
click at [223, 101] on input "Insured amount - Home" at bounding box center [229, 100] width 81 height 12
type input "$700,000"
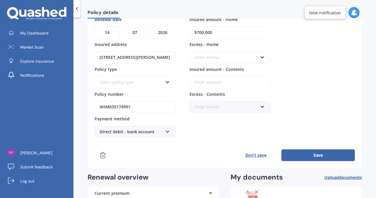
scroll to position [114, 0]
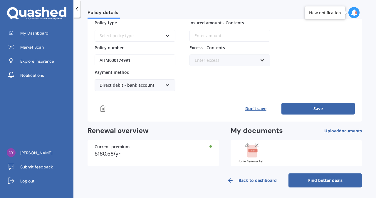
click at [317, 109] on button "Save" at bounding box center [317, 109] width 73 height 12
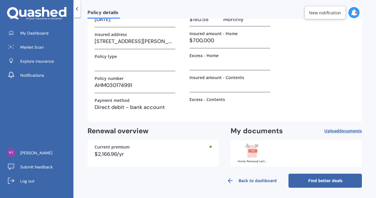
click at [321, 183] on link "Find better deals" at bounding box center [324, 181] width 73 height 14
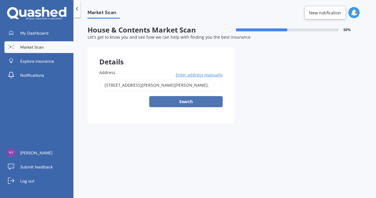
click at [198, 103] on button "Search" at bounding box center [185, 101] width 73 height 11
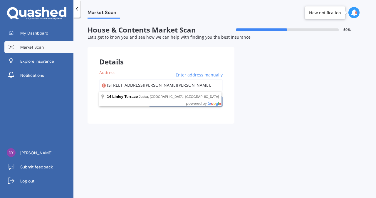
click at [137, 85] on input "14 Linley Tce, Judea," at bounding box center [160, 85] width 123 height 12
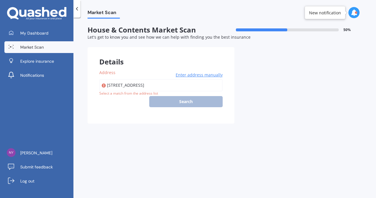
type input "[STREET_ADDRESS]"
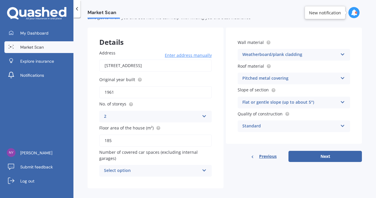
scroll to position [26, 0]
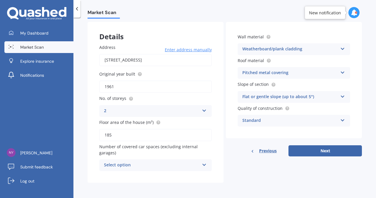
click at [340, 46] on icon at bounding box center [342, 48] width 5 height 4
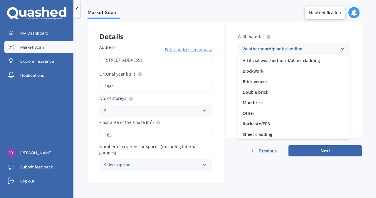
scroll to position [53, 0]
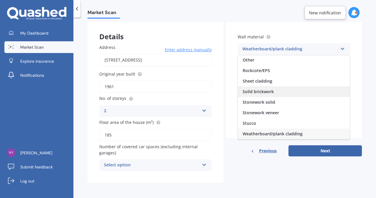
click at [267, 90] on span "Solid brickwork" at bounding box center [258, 92] width 31 height 6
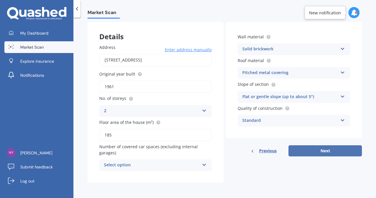
click at [324, 150] on button "Next" at bounding box center [324, 151] width 73 height 11
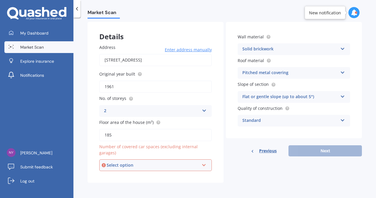
click at [178, 169] on div "Select option 0 1 2 3 4 5+" at bounding box center [155, 166] width 112 height 12
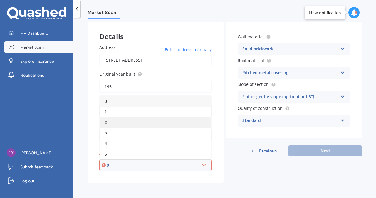
click at [169, 127] on div "2" at bounding box center [155, 122] width 111 height 11
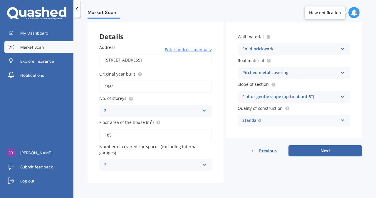
click at [203, 163] on icon at bounding box center [204, 164] width 5 height 4
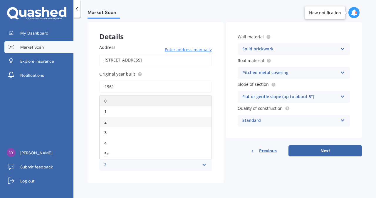
click at [113, 100] on div "0" at bounding box center [156, 101] width 112 height 11
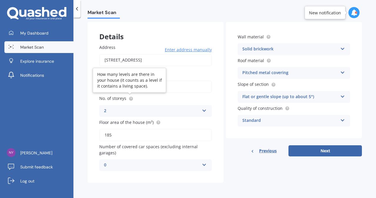
click at [129, 98] on icon at bounding box center [131, 99] width 5 height 5
click at [109, 109] on div "2" at bounding box center [151, 111] width 95 height 7
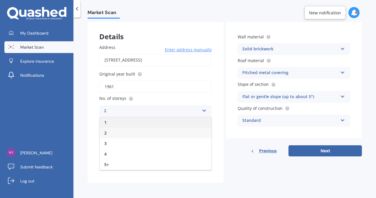
click at [107, 121] on div "1" at bounding box center [156, 122] width 112 height 11
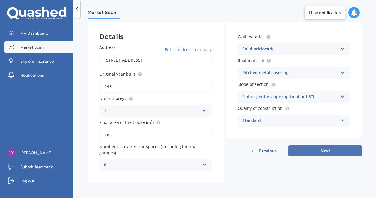
click at [316, 152] on button "Next" at bounding box center [324, 151] width 73 height 11
select select "29"
select select "04"
select select "1976"
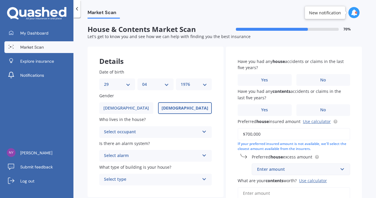
scroll to position [0, 0]
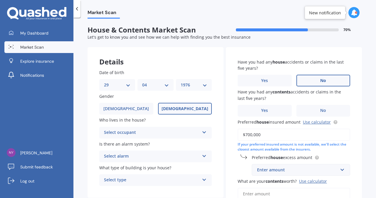
click at [320, 80] on span "No" at bounding box center [323, 80] width 6 height 5
click at [0, 0] on input "No" at bounding box center [0, 0] width 0 height 0
click at [265, 111] on span "Yes" at bounding box center [264, 110] width 7 height 5
click at [0, 0] on input "Yes" at bounding box center [0, 0] width 0 height 0
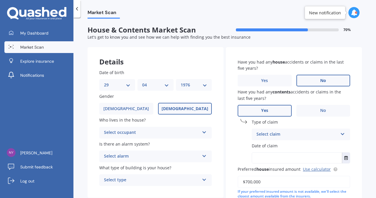
click at [273, 138] on div "Select claim" at bounding box center [296, 134] width 81 height 7
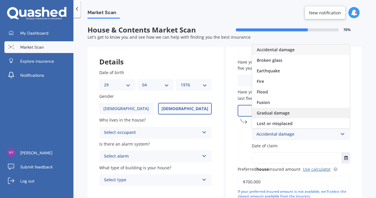
scroll to position [43, 0]
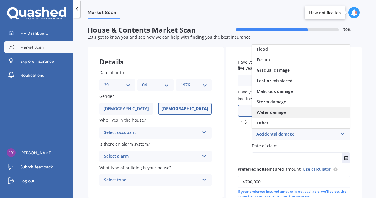
click at [269, 112] on span "Water damage" at bounding box center [271, 113] width 29 height 6
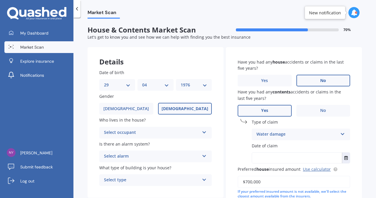
click at [272, 137] on div "Water damage" at bounding box center [296, 134] width 81 height 7
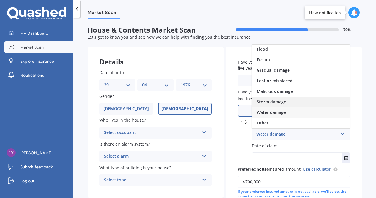
click at [274, 102] on span "Storm damage" at bounding box center [271, 102] width 29 height 6
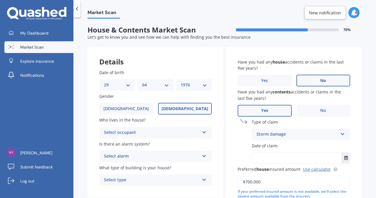
click at [271, 144] on span "Date of claim" at bounding box center [265, 146] width 26 height 6
click at [344, 160] on icon "Select date" at bounding box center [346, 158] width 4 height 4
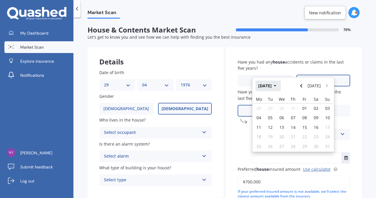
click at [276, 85] on icon "button" at bounding box center [275, 86] width 3 height 4
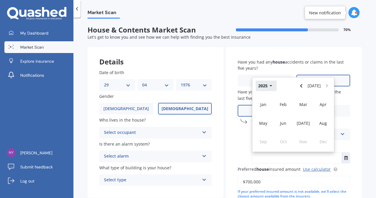
click at [270, 86] on icon "button" at bounding box center [271, 86] width 3 height 4
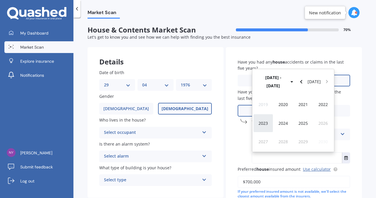
click at [262, 123] on span "2023" at bounding box center [262, 124] width 9 height 6
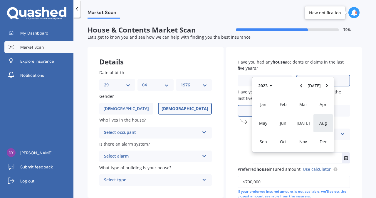
click at [322, 123] on span "Aug" at bounding box center [323, 124] width 8 height 6
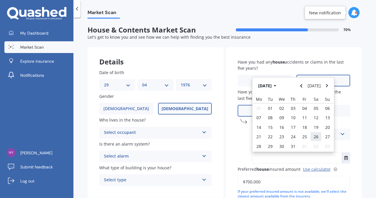
click at [315, 136] on span "26" at bounding box center [316, 137] width 5 height 6
type input "26/08/2023"
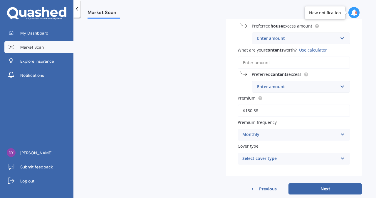
scroll to position [192, 0]
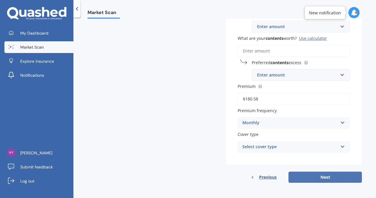
click at [323, 176] on button "Next" at bounding box center [324, 177] width 73 height 11
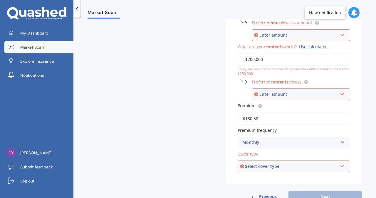
scroll to position [196, 0]
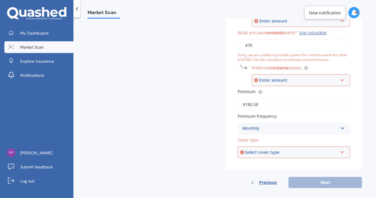
type input "$7"
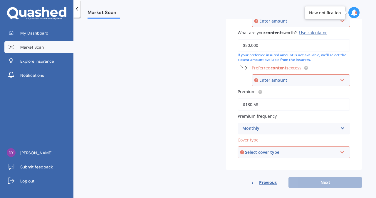
scroll to position [203, 0]
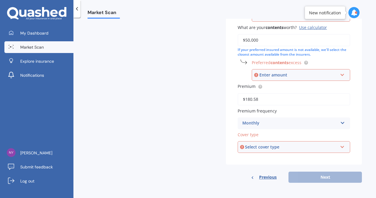
type input "$50,000"
click at [318, 73] on div "Enter amount" at bounding box center [298, 75] width 78 height 6
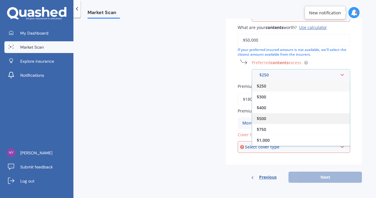
click at [263, 118] on span "$500" at bounding box center [261, 119] width 9 height 6
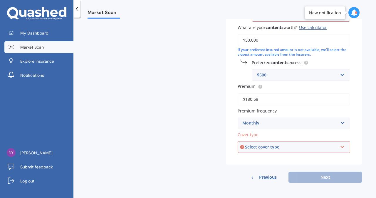
click at [286, 146] on div "Select cover type" at bounding box center [291, 147] width 92 height 6
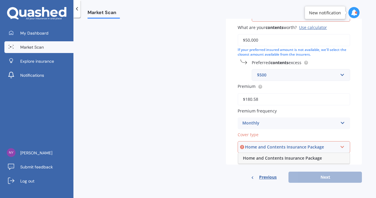
click at [286, 146] on div "Home and Contents Insurance Package" at bounding box center [291, 147] width 92 height 6
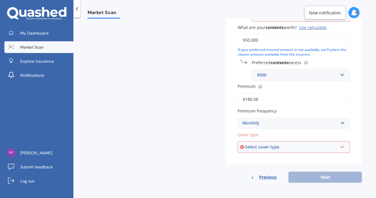
click at [286, 146] on div "Select cover type" at bounding box center [291, 147] width 92 height 6
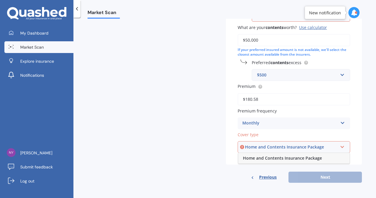
click at [280, 157] on span "Home and Contents Insurance Package" at bounding box center [282, 159] width 79 height 6
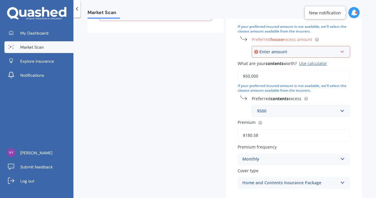
scroll to position [162, 0]
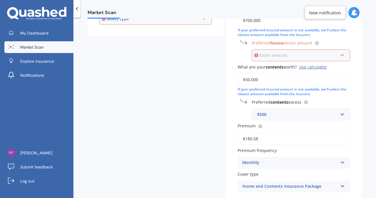
click at [338, 55] on input "text" at bounding box center [298, 55] width 93 height 11
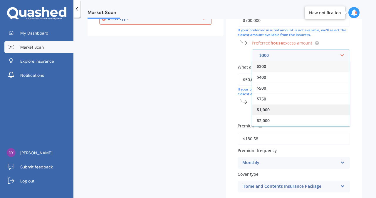
click at [270, 111] on div "$1,000" at bounding box center [301, 110] width 98 height 11
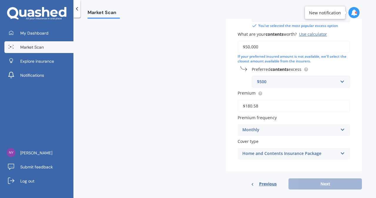
scroll to position [210, 0]
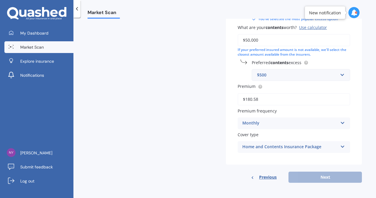
click at [315, 176] on div "Previous Next" at bounding box center [294, 177] width 136 height 11
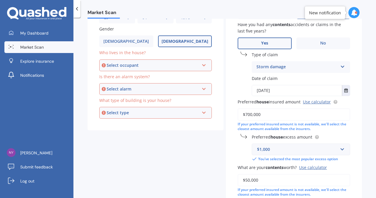
scroll to position [56, 0]
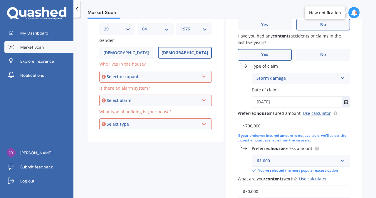
click at [199, 75] on div "Select occupant Owner Owner + Boarder" at bounding box center [155, 77] width 112 height 12
click at [117, 89] on span "Owner" at bounding box center [111, 88] width 13 height 6
click at [127, 99] on div "Select alarm" at bounding box center [153, 100] width 92 height 6
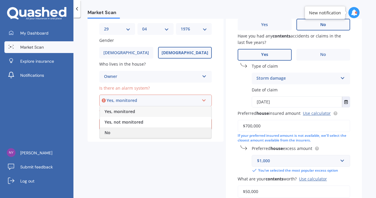
click at [109, 131] on span "No" at bounding box center [108, 133] width 6 height 6
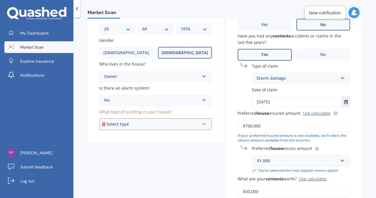
click at [128, 121] on div "Select type Freestanding Multi-unit (in a block of 6 or less) Multi-unit (in a …" at bounding box center [155, 125] width 112 height 12
click at [123, 135] on span "Freestanding" at bounding box center [118, 136] width 26 height 6
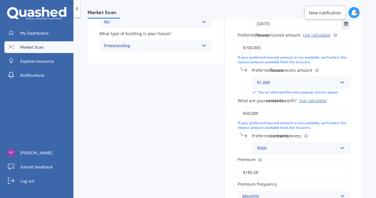
scroll to position [210, 0]
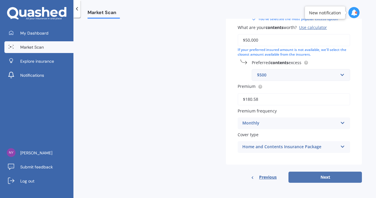
click at [322, 180] on button "Next" at bounding box center [324, 177] width 73 height 11
select select "29"
select select "04"
select select "1976"
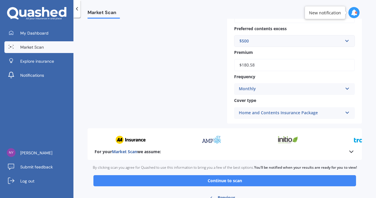
scroll to position [315, 0]
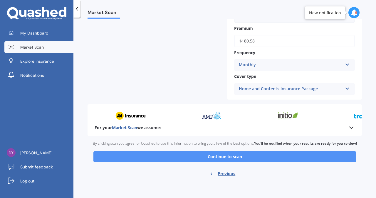
click at [295, 157] on button "Continue to scan" at bounding box center [224, 157] width 263 height 11
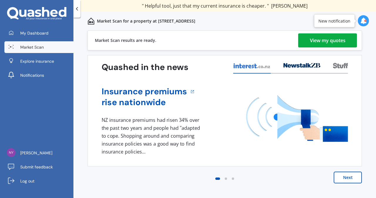
click at [327, 42] on div "View my quotes" at bounding box center [328, 40] width 36 height 14
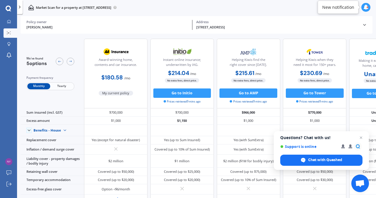
click at [61, 88] on span "Yearly" at bounding box center [61, 86] width 23 height 6
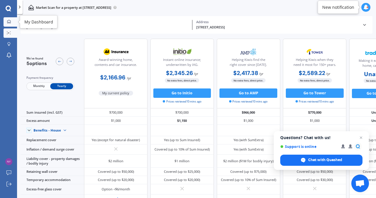
click at [9, 21] on icon at bounding box center [9, 22] width 4 height 4
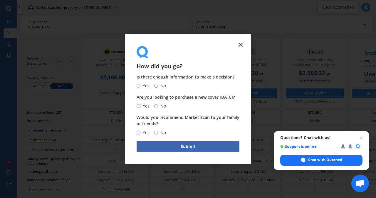
click at [242, 43] on line at bounding box center [241, 45] width 4 height 4
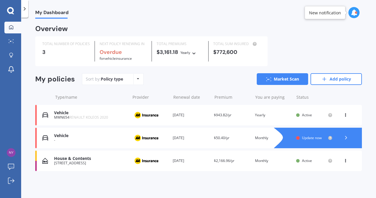
click at [83, 115] on div "Vehicle" at bounding box center [90, 113] width 73 height 5
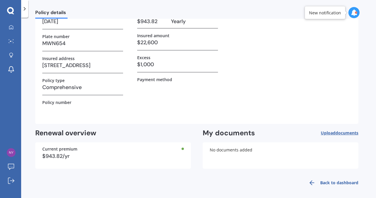
scroll to position [49, 0]
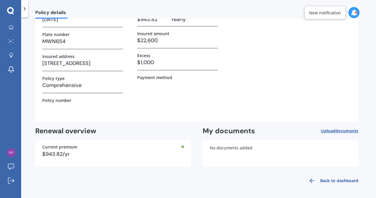
click at [343, 130] on span "documents" at bounding box center [346, 131] width 23 height 6
click at [333, 127] on button "Upload documents" at bounding box center [340, 131] width 38 height 9
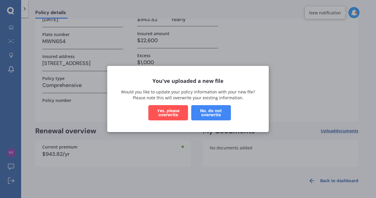
click at [171, 113] on button "Yes, please overwrite" at bounding box center [168, 112] width 40 height 15
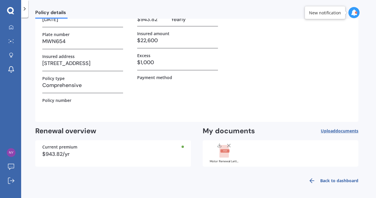
click at [338, 130] on span "documents" at bounding box center [346, 131] width 23 height 6
click at [323, 181] on link "Back to dashboard" at bounding box center [331, 181] width 53 height 14
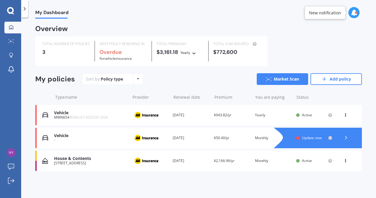
click at [304, 115] on span "Active" at bounding box center [307, 115] width 10 height 5
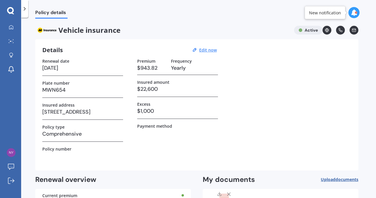
scroll to position [49, 0]
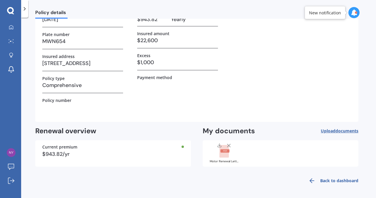
click at [339, 132] on span "documents" at bounding box center [346, 131] width 23 height 6
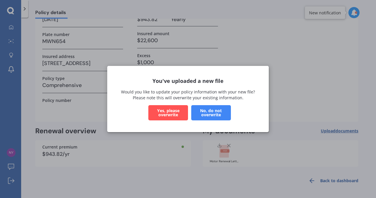
click at [176, 112] on button "Yes, please overwrite" at bounding box center [168, 112] width 40 height 15
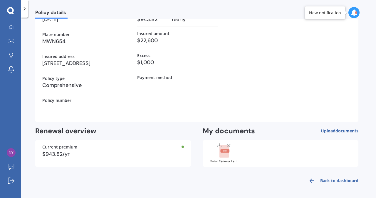
click at [349, 183] on link "Back to dashboard" at bounding box center [331, 181] width 53 height 14
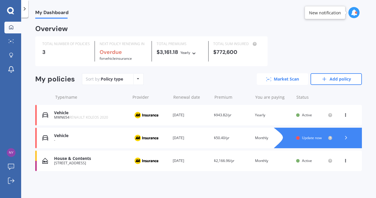
click at [276, 75] on link "Market Scan" at bounding box center [282, 79] width 51 height 12
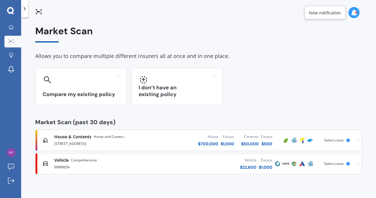
click at [69, 160] on div "Vehicle Comprehensive" at bounding box center [75, 161] width 43 height 6
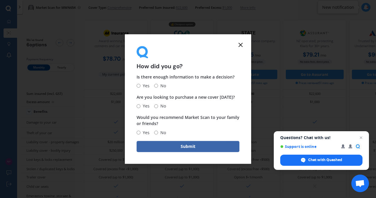
click at [240, 46] on line at bounding box center [241, 45] width 4 height 4
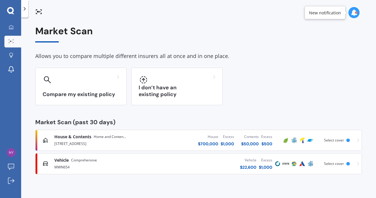
click at [90, 164] on div "MWN654" at bounding box center [106, 167] width 104 height 7
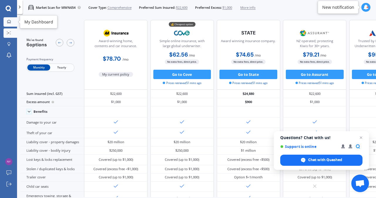
click at [8, 19] on link "My Dashboard" at bounding box center [11, 21] width 14 height 9
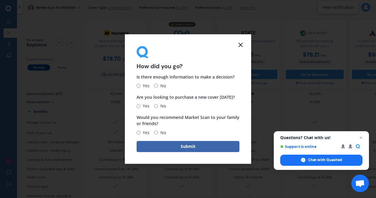
drag, startPoint x: 21, startPoint y: 25, endPoint x: 50, endPoint y: 29, distance: 29.4
click at [48, 29] on div "How did you go? Is there enough information to make a decision? Yes No Are you …" at bounding box center [188, 99] width 376 height 198
click at [240, 44] on line at bounding box center [241, 45] width 4 height 4
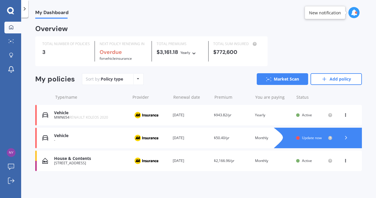
click at [64, 116] on div "MWN654 RENAULT KOLEOS 2020" at bounding box center [90, 118] width 73 height 4
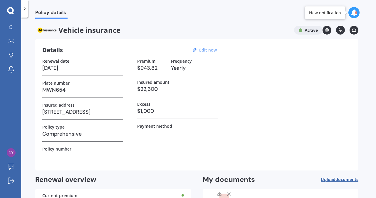
click at [204, 50] on u "Edit now" at bounding box center [208, 50] width 18 height 6
select select "04"
select select "05"
select select "2026"
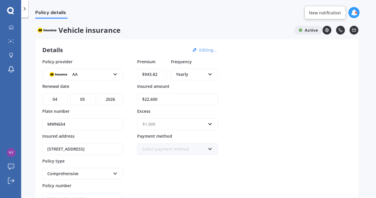
click at [209, 124] on input "text" at bounding box center [175, 124] width 75 height 11
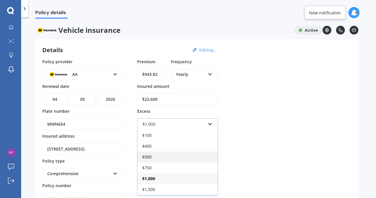
click at [152, 159] on div "$500" at bounding box center [177, 157] width 80 height 11
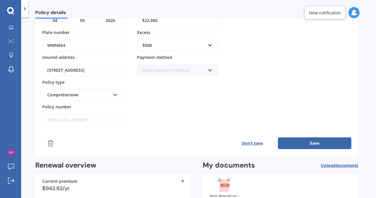
scroll to position [83, 0]
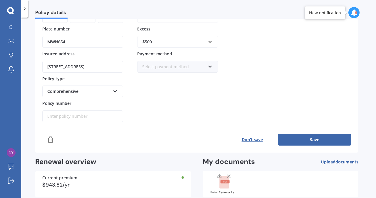
click at [209, 64] on icon at bounding box center [210, 66] width 5 height 4
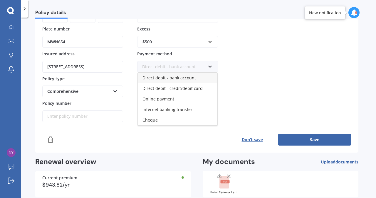
click at [186, 78] on span "Direct debit - bank account" at bounding box center [168, 78] width 53 height 6
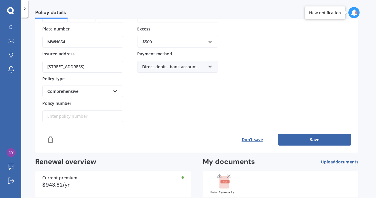
scroll to position [114, 0]
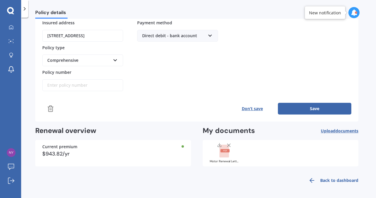
click at [316, 105] on button "Save" at bounding box center [314, 109] width 73 height 12
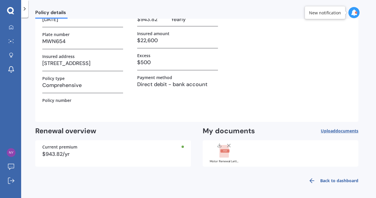
scroll to position [0, 0]
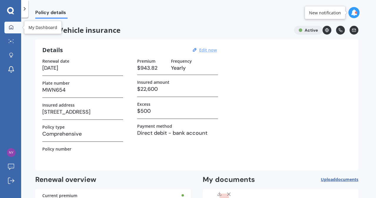
click at [12, 27] on icon at bounding box center [11, 27] width 5 height 5
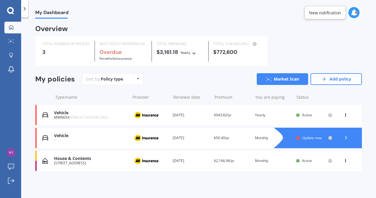
click at [63, 120] on div "MWN654 RENAULT KOLEOS 2020" at bounding box center [90, 118] width 73 height 4
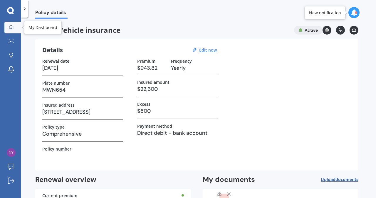
click at [13, 27] on icon at bounding box center [11, 27] width 4 height 4
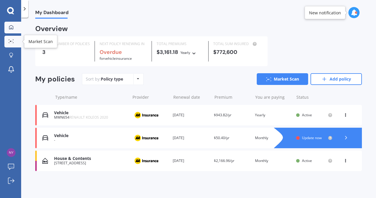
click at [11, 43] on icon at bounding box center [11, 41] width 5 height 4
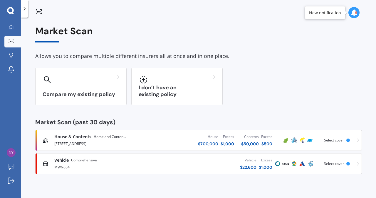
click at [75, 166] on div "MWN654" at bounding box center [106, 167] width 104 height 7
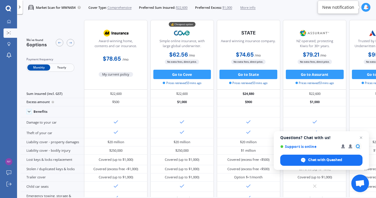
click at [62, 66] on span "Yearly" at bounding box center [61, 68] width 23 height 6
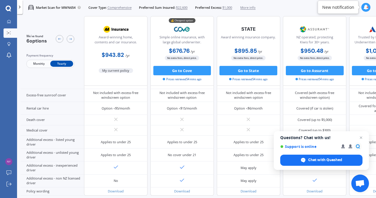
scroll to position [251, 0]
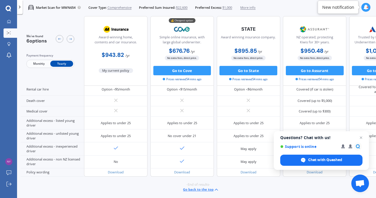
click at [231, 8] on span "$1,000" at bounding box center [227, 7] width 10 height 5
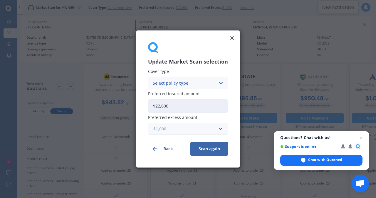
click at [221, 126] on input "text" at bounding box center [186, 129] width 75 height 11
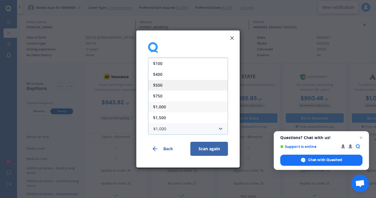
click at [166, 85] on div "$500" at bounding box center [187, 85] width 79 height 11
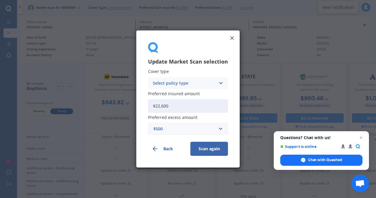
click at [213, 148] on button "Scan again" at bounding box center [209, 149] width 38 height 14
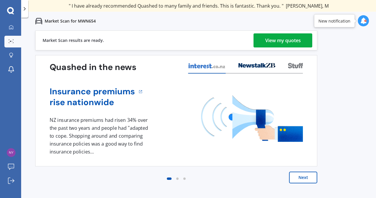
click at [276, 41] on div "View my quotes" at bounding box center [283, 40] width 36 height 14
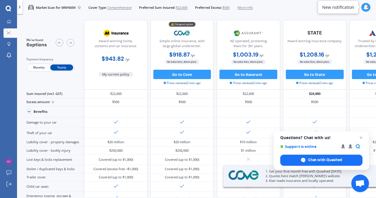
click at [228, 8] on span "$500" at bounding box center [225, 7] width 7 height 5
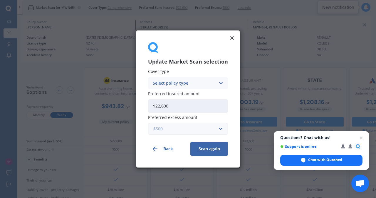
click at [221, 129] on input "text" at bounding box center [186, 129] width 75 height 11
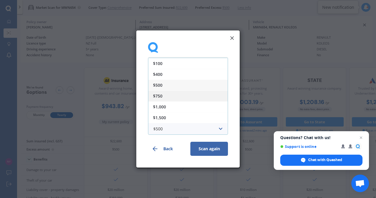
click at [181, 95] on div "$750" at bounding box center [187, 96] width 79 height 11
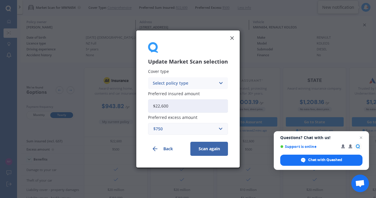
click at [213, 150] on button "Scan again" at bounding box center [209, 149] width 38 height 14
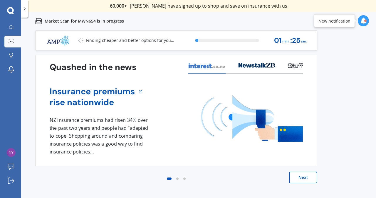
click at [303, 180] on button "Next" at bounding box center [303, 178] width 28 height 12
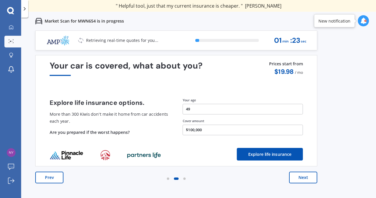
click at [303, 180] on button "Next" at bounding box center [303, 178] width 28 height 12
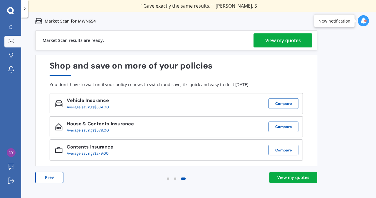
click at [278, 43] on div "View my quotes" at bounding box center [283, 40] width 36 height 14
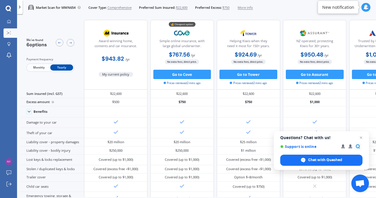
click at [37, 66] on span "Monthly" at bounding box center [38, 68] width 23 height 6
click at [228, 8] on span "$750" at bounding box center [225, 7] width 7 height 5
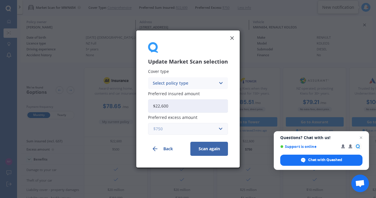
click at [221, 129] on input "text" at bounding box center [186, 129] width 75 height 11
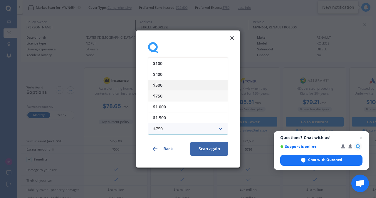
click at [164, 83] on div "$500" at bounding box center [187, 85] width 79 height 11
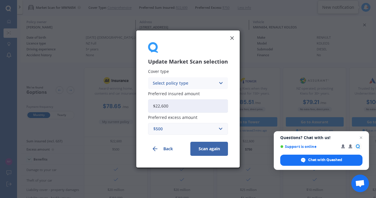
click at [212, 147] on button "Scan again" at bounding box center [209, 149] width 38 height 14
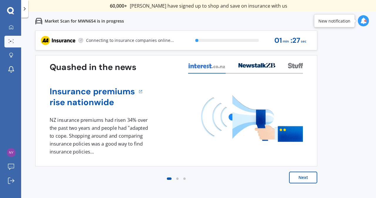
click at [304, 181] on button "Next" at bounding box center [303, 178] width 28 height 12
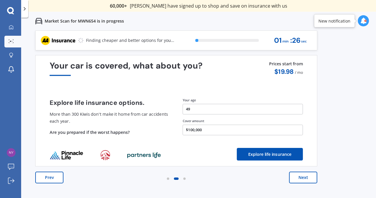
click at [304, 181] on button "Next" at bounding box center [303, 178] width 28 height 12
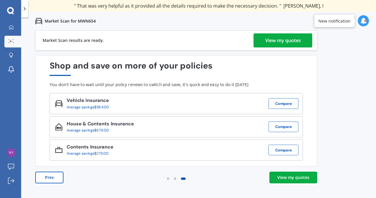
click at [304, 181] on link "View my quotes" at bounding box center [293, 178] width 48 height 12
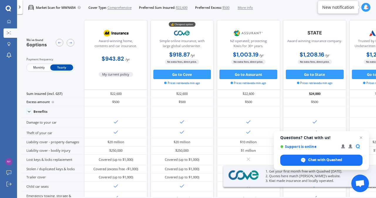
click at [35, 65] on span "Monthly" at bounding box center [38, 68] width 23 height 6
